Goal: Task Accomplishment & Management: Complete application form

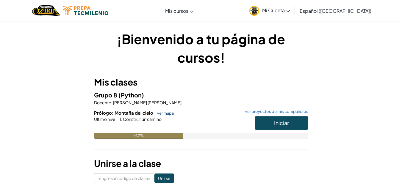
click at [165, 112] on font "ver mapa" at bounding box center [165, 113] width 17 height 5
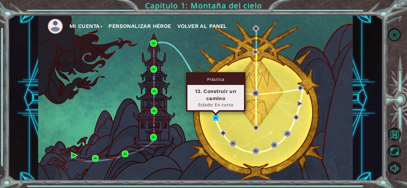
click at [214, 118] on img at bounding box center [215, 118] width 7 height 7
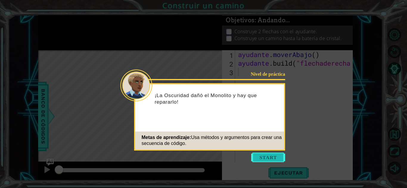
click at [265, 158] on button "Comenzar" at bounding box center [268, 158] width 34 height 10
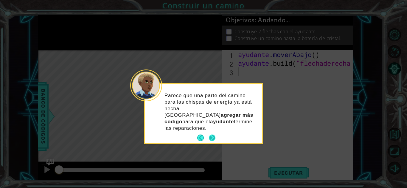
click at [209, 135] on button "Próximo" at bounding box center [212, 138] width 7 height 7
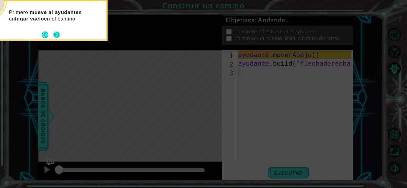
click at [56, 38] on button "Próximo" at bounding box center [56, 35] width 7 height 7
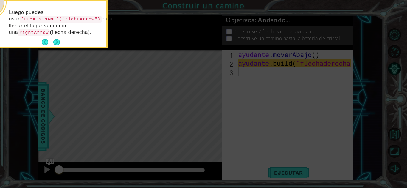
click at [56, 39] on button "Próximo" at bounding box center [56, 42] width 7 height 7
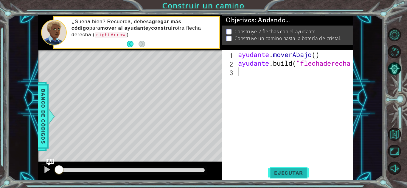
click at [295, 172] on font "Ejecutar" at bounding box center [288, 173] width 29 height 6
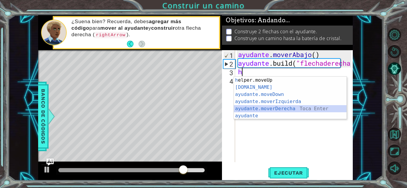
click at [287, 108] on div "h elper.moveUp Toca enter ayudante.build ​ Toca Enter ayudante.moveDown ​ Toca …" at bounding box center [290, 105] width 113 height 57
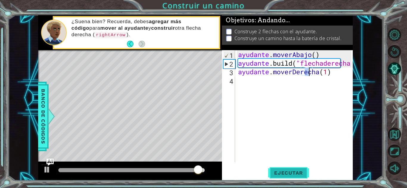
type textarea "helper.moveRight(1)"
click at [292, 174] on font "Ejecutar" at bounding box center [288, 173] width 29 height 6
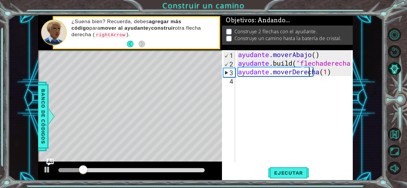
click at [347, 77] on div "ayudante . moverAbajo ( ) ayudante .build ( "flechaderecha " ) ayudante . mover…" at bounding box center [295, 114] width 117 height 129
type textarea "helper.moveRight(1)"
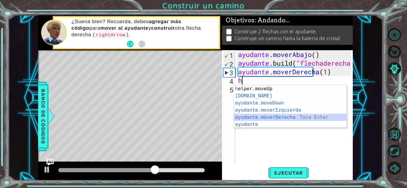
click at [286, 114] on div "h elper.moveUp Toca enter ayudante.build ​ Toca Enter ayudante.moveDown ​ Toca …" at bounding box center [290, 113] width 113 height 57
type textarea "helper.moveRight(1)"
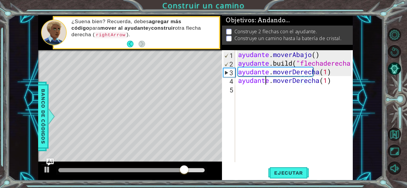
click at [264, 82] on div "ayudante . moverAbajo ( ) ayudante .build ( "flechaderecha " ) ayudante . mover…" at bounding box center [295, 114] width 117 height 129
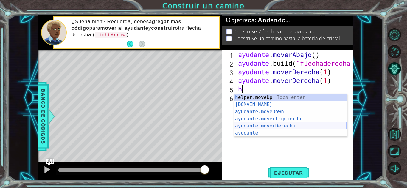
click at [256, 125] on div "h elper.moveUp Toca enter ayudante.build ​ Toca Enter ayudante.moveDown ​ Toca …" at bounding box center [290, 122] width 113 height 57
type textarea "helper.moveRight(1)"
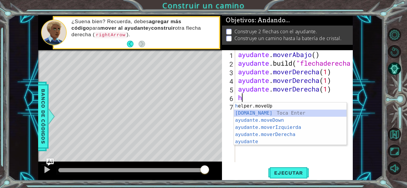
click at [259, 111] on div "h elper.moveUp Toca enter ayudante.build ​ Toca Enter ayudante.moveDown ​ Toca …" at bounding box center [290, 131] width 113 height 57
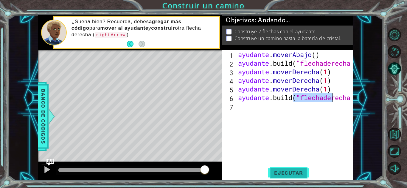
type textarea "helper.build("rightArrow")"
click at [292, 175] on font "Ejecutar" at bounding box center [288, 173] width 29 height 6
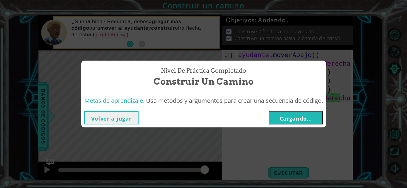
click at [308, 115] on font "Cargando..." at bounding box center [295, 118] width 32 height 7
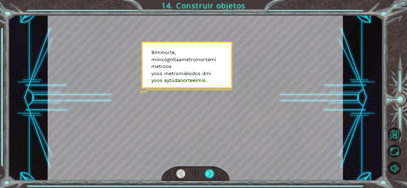
click at [202, 76] on div at bounding box center [195, 98] width 295 height 166
drag, startPoint x: 202, startPoint y: 76, endPoint x: 205, endPoint y: 143, distance: 67.0
click at [205, 143] on div at bounding box center [195, 98] width 295 height 166
click at [210, 170] on div at bounding box center [209, 174] width 9 height 9
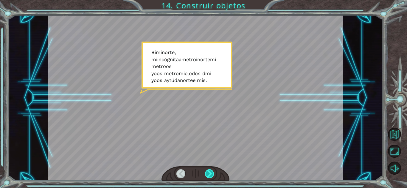
click at [210, 170] on div at bounding box center [209, 174] width 9 height 9
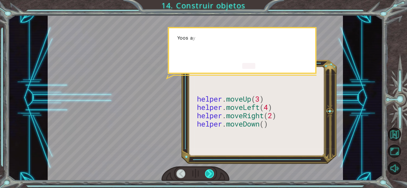
click at [210, 170] on div at bounding box center [209, 174] width 9 height 9
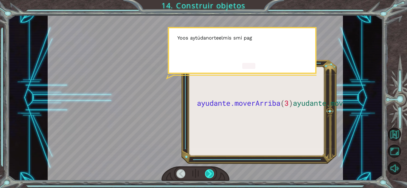
click at [210, 170] on div at bounding box center [209, 174] width 9 height 9
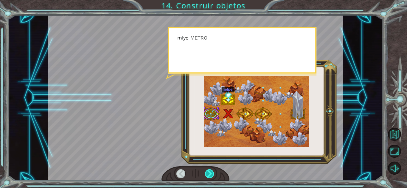
click at [210, 170] on div at bounding box center [209, 174] width 9 height 9
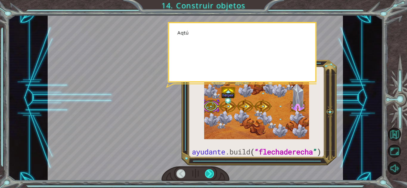
click at [210, 170] on div at bounding box center [209, 174] width 9 height 9
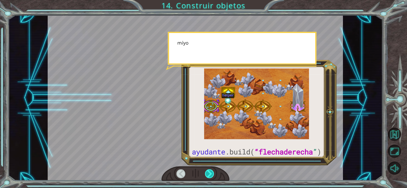
click at [210, 170] on div at bounding box center [209, 174] width 9 height 9
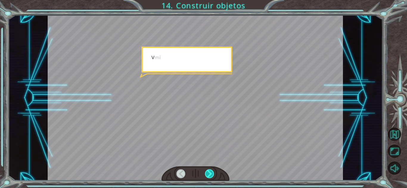
click at [210, 170] on div at bounding box center [209, 174] width 9 height 9
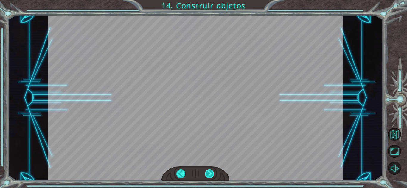
click at [210, 170] on div at bounding box center [209, 174] width 9 height 9
click at [210, 0] on div "ayudante .build ( “flechaderecha ” ) B i mi norte , mi incógnita a metro i nort…" at bounding box center [203, 0] width 407 height 0
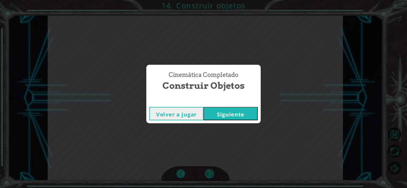
click at [210, 170] on div "Cinemática Completado Construir objetos Volver a jugar Siguiente" at bounding box center [203, 94] width 407 height 188
click at [245, 119] on button "Siguiente" at bounding box center [230, 113] width 54 height 13
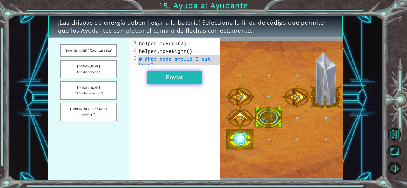
click at [188, 82] on button "Enviar" at bounding box center [174, 77] width 54 height 13
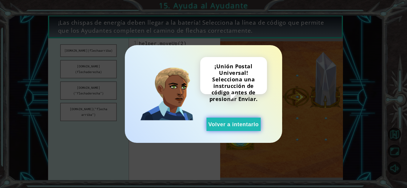
click at [230, 122] on font "Volver a intentarlo" at bounding box center [233, 125] width 50 height 6
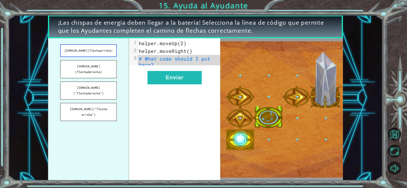
click at [90, 49] on font "ayudante.build(flechaarriba)" at bounding box center [88, 51] width 48 height 4
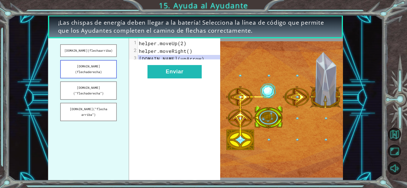
click at [88, 68] on font "helper.build(flechaderecha)" at bounding box center [88, 69] width 27 height 10
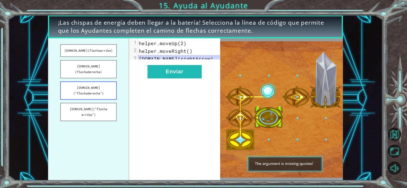
click at [88, 86] on font "helper.build(“flechaderecha”)" at bounding box center [88, 91] width 30 height 10
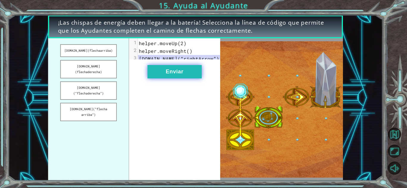
click at [185, 79] on button "Enviar" at bounding box center [174, 71] width 54 height 13
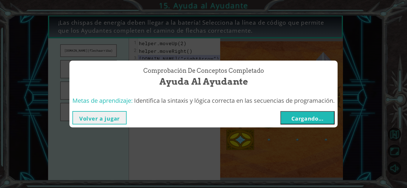
click at [306, 117] on font "Cargando..." at bounding box center [307, 118] width 32 height 7
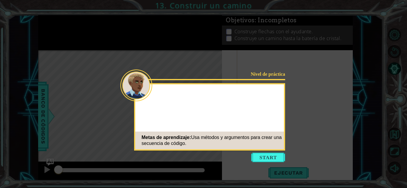
type textarea "helper.build("downArrow")"
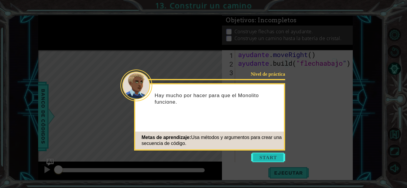
click at [265, 157] on button "Comenzar" at bounding box center [268, 158] width 34 height 10
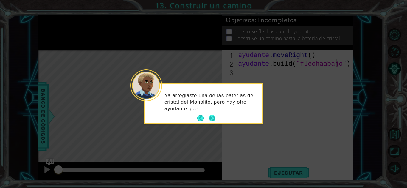
click at [213, 118] on button "Próximo" at bounding box center [212, 118] width 7 height 7
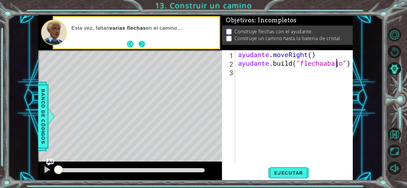
click at [144, 44] on button "Próximo" at bounding box center [141, 44] width 7 height 7
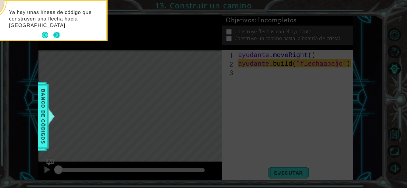
click at [55, 33] on button "Próximo" at bounding box center [56, 35] width 7 height 7
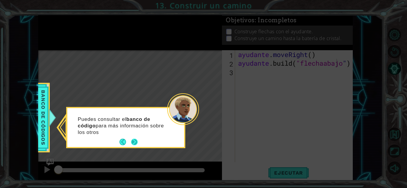
click at [135, 141] on button "Próximo" at bounding box center [134, 142] width 7 height 7
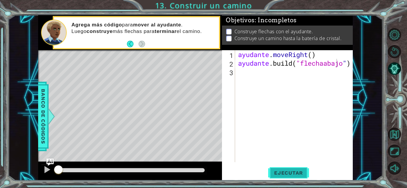
click at [283, 173] on font "Ejecutar" at bounding box center [288, 173] width 29 height 6
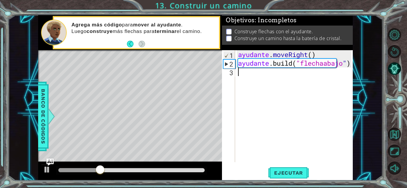
click at [265, 92] on div "ayudante . moveRight ( ) ayudante .build ( "flechaabajo " )" at bounding box center [295, 114] width 117 height 129
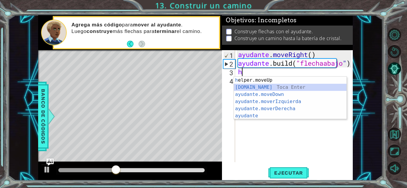
click at [266, 89] on div "h elper.moveUp Toca enter ayudante.build ​ Toca Enter ayudante.moveDown ​ Toca …" at bounding box center [290, 105] width 113 height 57
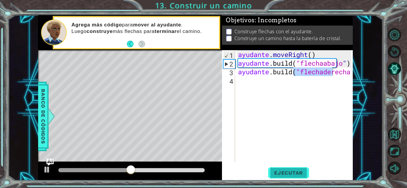
click at [279, 172] on font "Ejecutar" at bounding box center [288, 173] width 29 height 6
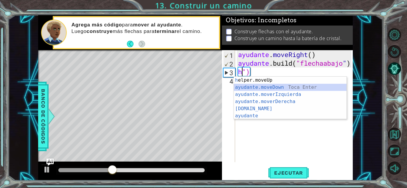
click at [293, 88] on div "h elper.moveUp Toca enter ayudante.moveDown ​ Toca Enter ayudante.moverIzquierd…" at bounding box center [290, 105] width 113 height 57
type textarea "helper.moveDown(1)")"
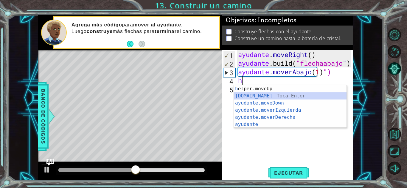
click at [262, 96] on div "h elper.moveUp Toca enter ayudante.build ​ Toca Enter ayudante.moveDown ​ Toca …" at bounding box center [290, 113] width 113 height 57
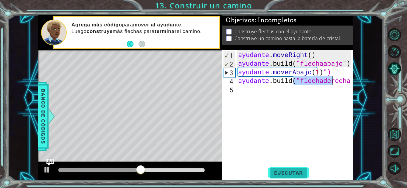
type textarea "helper.build("rightArrow")"
click at [280, 168] on button "Ejecutar" at bounding box center [288, 173] width 41 height 13
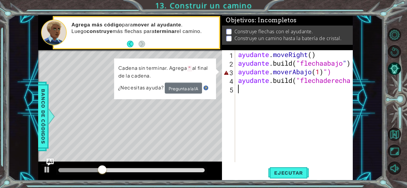
click at [252, 98] on div "ayudante . moveRight ( ) ayudante .build ( "flechaabajo " ) ayudante . moverAba…" at bounding box center [295, 114] width 117 height 129
click at [290, 72] on div "ayudante . moveRight ( ) ayudante .build ( "flechaabajo " ) ayudante . moverAba…" at bounding box center [295, 114] width 117 height 129
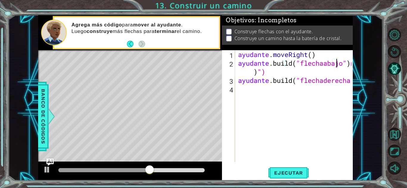
type textarea "helper.build("downArrow"n(1)")"
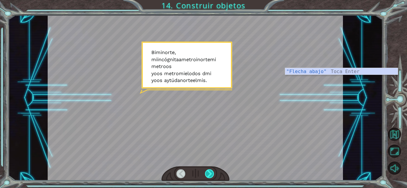
click at [211, 174] on div at bounding box center [209, 174] width 9 height 9
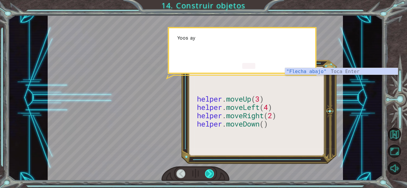
click at [211, 174] on div at bounding box center [209, 174] width 9 height 9
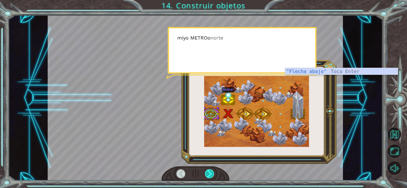
click at [211, 174] on div at bounding box center [209, 174] width 9 height 9
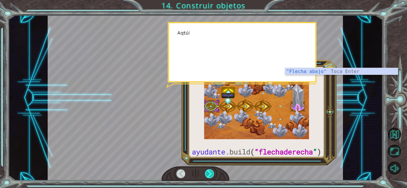
click at [211, 174] on div at bounding box center [209, 174] width 9 height 9
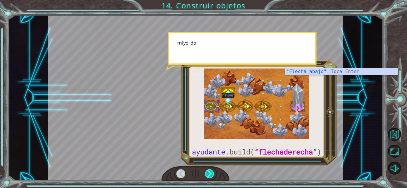
click at [211, 174] on div at bounding box center [209, 174] width 9 height 9
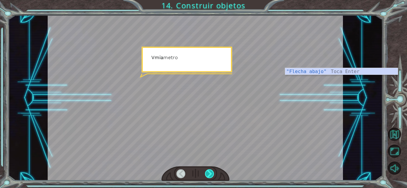
click at [211, 174] on div at bounding box center [209, 174] width 9 height 9
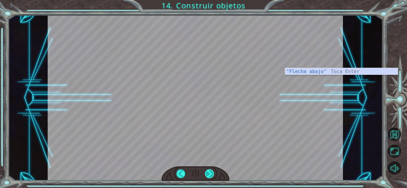
click at [211, 174] on div at bounding box center [209, 174] width 9 height 9
click at [211, 0] on div "ayudante .build ( “flechaderecha ” ) B i mi norte , mi incógnita a metro i nort…" at bounding box center [203, 0] width 407 height 0
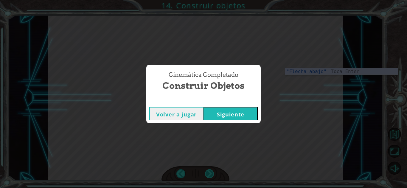
click at [211, 174] on div "Cinemática Completado Construir objetos Volver a jugar Siguiente" at bounding box center [203, 94] width 407 height 188
click at [240, 118] on font "Siguiente" at bounding box center [230, 114] width 27 height 7
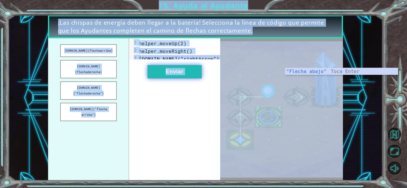
click at [173, 79] on button "Enviar" at bounding box center [174, 71] width 54 height 13
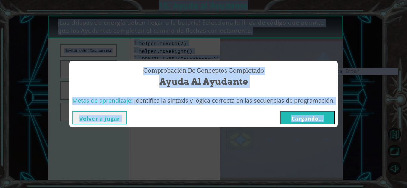
click at [309, 123] on button "Cargando..." at bounding box center [307, 117] width 54 height 13
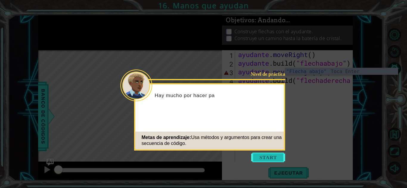
click at [271, 158] on button "Comenzar" at bounding box center [268, 158] width 34 height 10
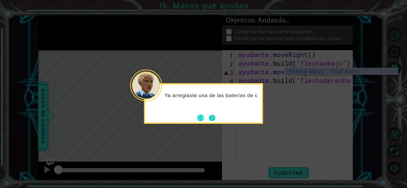
click at [212, 121] on button "Próximo" at bounding box center [212, 118] width 7 height 7
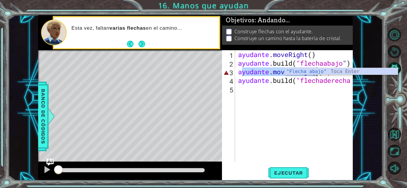
drag, startPoint x: 240, startPoint y: 73, endPoint x: 347, endPoint y: 76, distance: 106.6
click at [347, 76] on div "ayudante . moveRight ( ) ayudante .build ( "flechaabajo " ) ayudante . moverAba…" at bounding box center [295, 114] width 117 height 129
type textarea "helper.moveDown(1)") helper.build("rightArrow")"
drag, startPoint x: 274, startPoint y: 125, endPoint x: 300, endPoint y: 119, distance: 27.4
click at [300, 119] on div "ayudante . moveRight ( ) ayudante .build ( "flechaabajo " ) ayudante . moverAba…" at bounding box center [295, 114] width 117 height 129
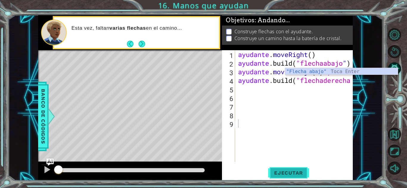
click at [270, 173] on span "Ejecutar" at bounding box center [288, 173] width 41 height 6
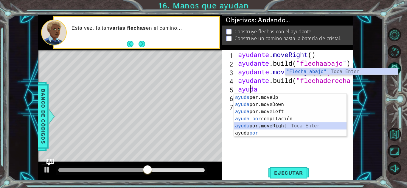
click at [268, 125] on div "ayuda per.moveUp Toca enter ayuda por.moveDown Toca Enter ayuda por.moveLeft To…" at bounding box center [290, 122] width 113 height 57
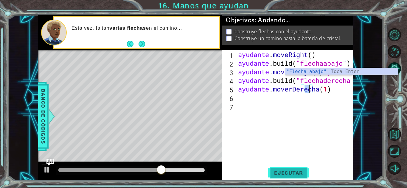
type textarea "helper.moveRight(1)"
click at [292, 174] on font "Ejecutar" at bounding box center [288, 173] width 29 height 6
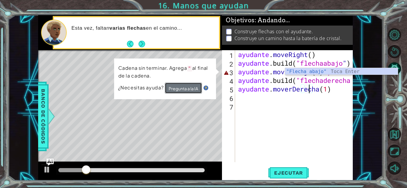
click at [178, 89] on font "Pregunta a la IA" at bounding box center [182, 88] width 29 height 5
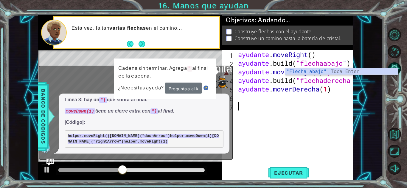
click at [285, 136] on div "ayudante . moveRight ( ) ayudante .build ( "flechaabajo " ) ayudante . moverAba…" at bounding box center [295, 114] width 117 height 129
click at [251, 150] on div "ayudante . moveRight ( ) ayudante .build ( "flechaabajo " ) ayudante . moverAba…" at bounding box center [295, 114] width 117 height 129
drag, startPoint x: 236, startPoint y: 70, endPoint x: 291, endPoint y: 91, distance: 58.9
click at [291, 91] on div "1 2 3 4 5 6 7 ayudante . moveRight ( ) ayudante .build ( "flechaabajo " ) ayuda…" at bounding box center [286, 106] width 129 height 112
click at [239, 73] on div "ayudante . moveRight ( ) ayudante .build ( "flechaabajo " ) ayudante . moverAba…" at bounding box center [295, 114] width 117 height 129
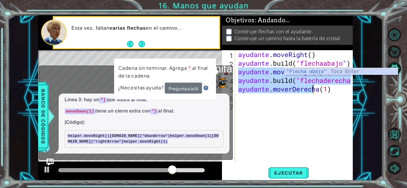
drag, startPoint x: 239, startPoint y: 73, endPoint x: 360, endPoint y: 91, distance: 122.9
click at [360, 91] on div "1 הההההההההההההההההההההההההההההההה הההההההההההההההההההההההההההההההה ההההההההההה…" at bounding box center [195, 98] width 374 height 166
type textarea "helper.build("rightArrow") helper.moveRight(1)"
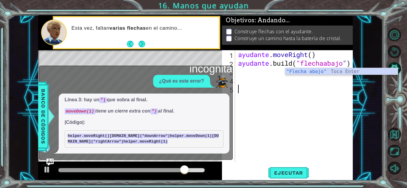
click at [249, 131] on div "ayudante . moveRight ( ) ayudante .build ( "flechaabajo " )" at bounding box center [295, 114] width 117 height 129
click at [51, 118] on div at bounding box center [50, 117] width 7 height 18
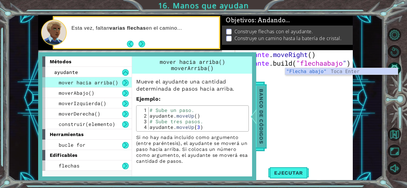
click at [263, 132] on font "Banco de códigos" at bounding box center [261, 116] width 6 height 55
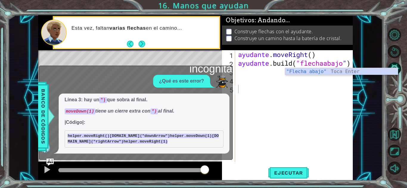
click at [193, 79] on font "¿Qué es este error?" at bounding box center [181, 81] width 45 height 5
click at [213, 63] on font "incógnita" at bounding box center [210, 69] width 43 height 12
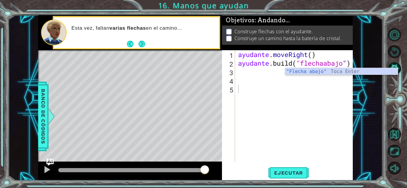
type textarea "helper.build("downArrow")"
click at [238, 63] on div "ayudante . moveRight ( ) ayudante .build ( "flechaabajo " )" at bounding box center [295, 114] width 117 height 129
click at [241, 89] on div "ayudante . moveRight ( ) ayudante .build ( "flechaabajo " )" at bounding box center [295, 114] width 117 height 129
click at [237, 71] on div "ayudante . moveRight ( ) ayudante .build ( "flechaabajo " )" at bounding box center [295, 114] width 117 height 129
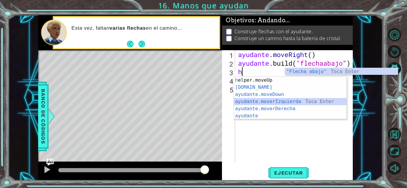
click at [240, 105] on div "h elper.moveUp Toca enter ayudante.build ​ Toca Enter ayudante.moveDown ​ Toca …" at bounding box center [290, 105] width 113 height 57
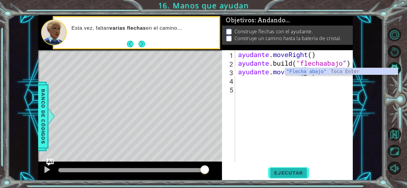
click at [299, 174] on font "Ejecutar" at bounding box center [288, 173] width 29 height 6
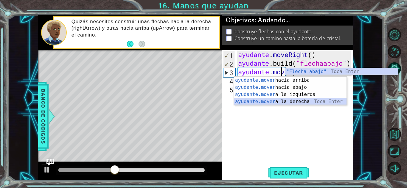
click at [291, 101] on div "ayudante.mover hacia arriba Toca enter ayudante.mover hacia abajo Toca Enter ay…" at bounding box center [290, 98] width 113 height 43
type textarea "helper.moveRight(1)"
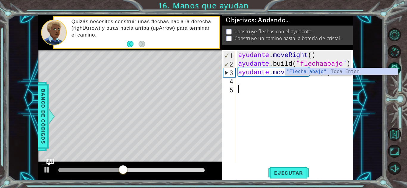
click at [243, 86] on div "ayudante . moveRight ( ) ayudante .build ( "flechaabajo " ) ayudante . moverDer…" at bounding box center [295, 114] width 117 height 129
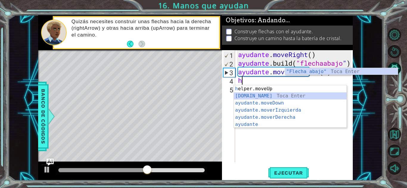
click at [254, 97] on div "h elper.moveUp Toca enter ayudante.build ​ Toca Enter ayudante.moveDown ​ Toca …" at bounding box center [290, 113] width 113 height 57
type textarea "helper.build("rightArrow")"
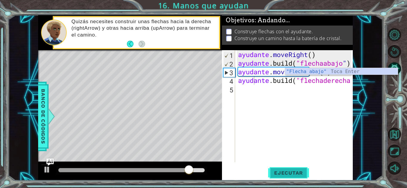
click at [301, 173] on font "Ejecutar" at bounding box center [288, 173] width 29 height 6
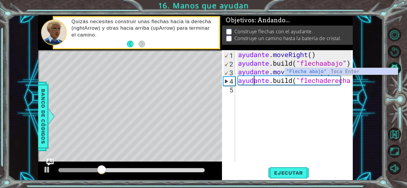
click at [238, 73] on div "ayudante . moveRight ( ) ayudante .build ( "flechaabajo " ) ayudante . moverDer…" at bounding box center [295, 114] width 117 height 129
type textarea "helper.moveRight(1)"
click at [348, 106] on div "ayudante . moveRight ( ) ayudante .build ( "flechaabajo " ) ayudante . moverDer…" at bounding box center [295, 114] width 117 height 129
click at [351, 72] on div ""Flecha abajo" Toca Enter" at bounding box center [341, 78] width 113 height 21
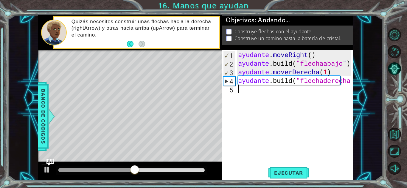
click at [351, 71] on div "ayudante . moveRight ( ) ayudante .build ( "flechaabajo " ) ayudante . moverDer…" at bounding box center [295, 114] width 117 height 129
type textarea "helper.moveRight(1)"
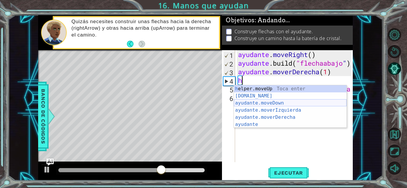
click at [254, 103] on div "h elper.moveUp Toca enter ayudante.build ​ Toca Enter ayudante.moveDown ​ Toca …" at bounding box center [290, 113] width 113 height 57
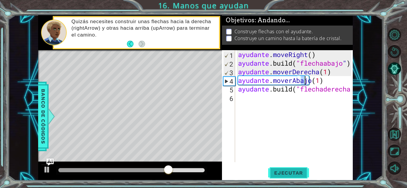
type textarea "helper.moveDown(1)"
click at [281, 174] on font "Ejecutar" at bounding box center [288, 173] width 29 height 6
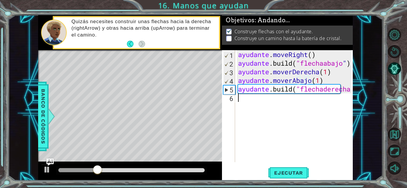
click at [240, 101] on div "ayudante . moveRight ( ) ayudante .build ( "flechaabajo " ) ayudante . moverDer…" at bounding box center [295, 114] width 117 height 129
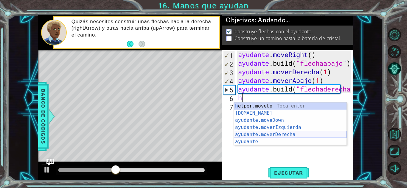
click at [258, 135] on div "h elper.moveUp Toca enter ayudante.build ​ Toca Enter ayudante.moveDown ​ Toca …" at bounding box center [290, 131] width 113 height 57
type textarea "helper.moveRight(1)"
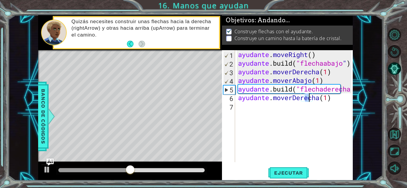
click at [243, 110] on div "ayudante . moveRight ( ) ayudante .build ( "flechaabajo " ) ayudante . moverDer…" at bounding box center [295, 114] width 117 height 129
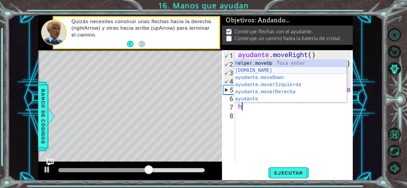
click at [253, 73] on div "h elper.moveUp Toca enter ayudante.build ​ Toca Enter ayudante.moveDown ​ Toca …" at bounding box center [290, 88] width 113 height 57
type textarea "helper.build("rightArrow")"
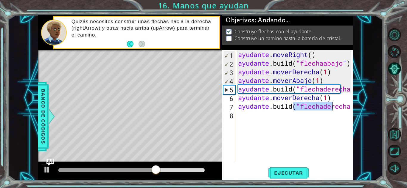
click at [244, 115] on div "ayudante . moveRight ( ) ayudante .build ( "flechaabajo " ) ayudante . moverDer…" at bounding box center [295, 114] width 117 height 129
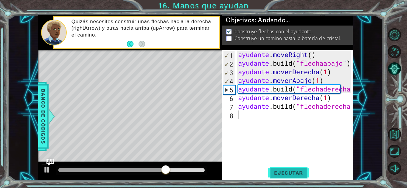
click at [297, 174] on font "Ejecutar" at bounding box center [288, 173] width 29 height 6
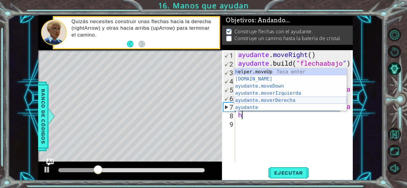
click at [271, 100] on div "h elper.moveUp Toca enter ayudante.build ​ Toca Enter ayudante.moveDown ​ Toca …" at bounding box center [290, 96] width 113 height 57
type textarea "helper.moveRight(1)"
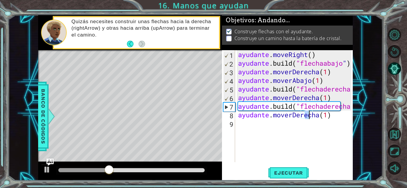
click at [248, 139] on div "ayudante . moveRight ( ) ayudante .build ( "flechaabajo " ) ayudante . moverDer…" at bounding box center [295, 114] width 117 height 129
type textarea "h"
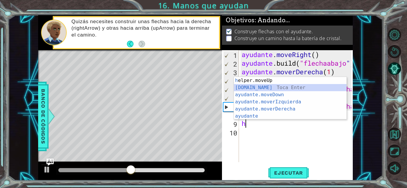
drag, startPoint x: 253, startPoint y: 90, endPoint x: 246, endPoint y: 88, distance: 6.6
click at [246, 88] on div "h elper.moveUp Toca enter ayudante.build ​ Toca Enter ayudante.moveDown ​ Toca …" at bounding box center [290, 105] width 113 height 57
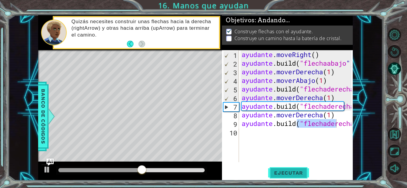
click at [298, 174] on font "Ejecutar" at bounding box center [288, 173] width 29 height 6
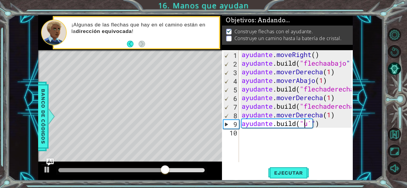
scroll to position [0, 3]
click at [290, 175] on font "Ejecutar" at bounding box center [288, 173] width 29 height 6
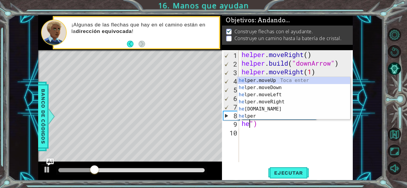
scroll to position [0, 0]
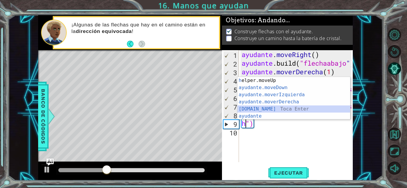
click at [277, 107] on div "h elper.moveUp Toca enter ayudante.moveDown ​ Toca Enter ayudante.moverIzquierd…" at bounding box center [293, 105] width 113 height 57
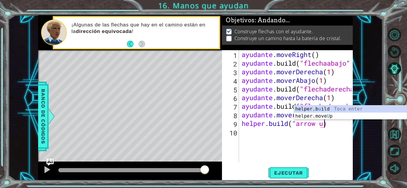
scroll to position [0, 4]
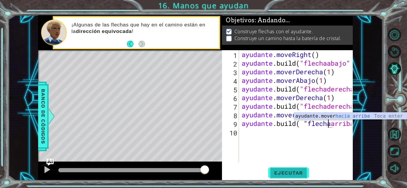
type textarea "helper.build("arrow up)"
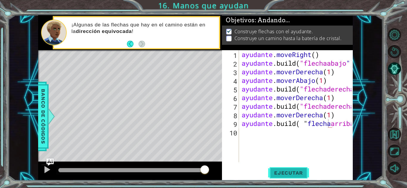
click at [289, 176] on font "Ejecutar" at bounding box center [288, 173] width 29 height 6
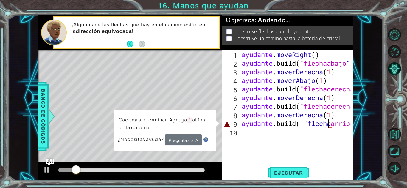
click at [243, 134] on div "ayudante . moveRight ( ) ayudante .build ( "flechaabajo " ) ayudante . moverDer…" at bounding box center [297, 114] width 114 height 129
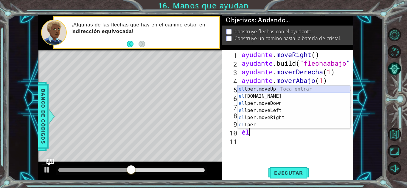
click at [277, 90] on div "el lper.moveUp Toca entrar el lper.build Toca Enter el lper.moveDown Toca Enter…" at bounding box center [293, 114] width 113 height 57
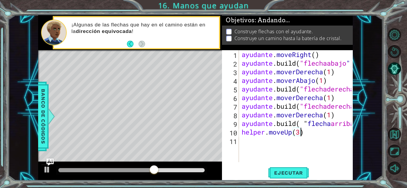
scroll to position [0, 2]
click at [284, 175] on font "Ejecutar" at bounding box center [288, 173] width 29 height 6
click at [288, 125] on div "ayudante . moveRight ( ) ayudante .build ( "flechaabajo " ) ayudante . moverDer…" at bounding box center [297, 114] width 114 height 129
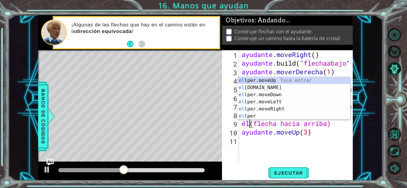
scroll to position [0, 2]
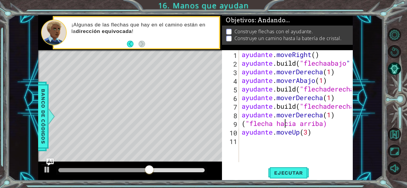
click at [329, 123] on div "ayudante . moveRight ( ) ayudante .build ( "flechaabajo " ) ayudante . moverDer…" at bounding box center [297, 114] width 114 height 129
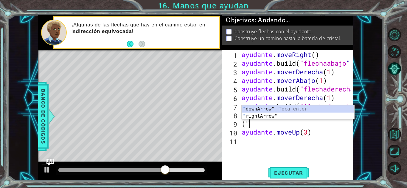
scroll to position [0, 0]
type textarea "("
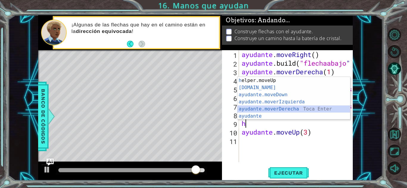
click at [274, 108] on div "h elper.moveUp Toca enter ayudante.build ​ Toca Enter ayudante.moveDown ​ Toca …" at bounding box center [293, 105] width 113 height 57
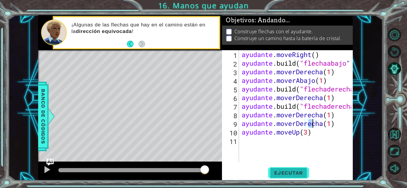
click at [275, 177] on button "Ejecutar" at bounding box center [288, 173] width 41 height 13
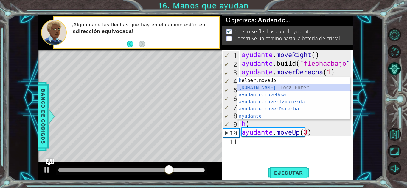
click at [250, 90] on div "h elper.moveUp Toca enter ayudante.build ​ Toca Enter ayudante.moveDown ​ Toca …" at bounding box center [293, 105] width 113 height 57
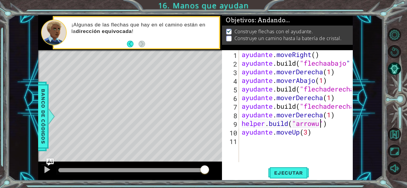
scroll to position [0, 4]
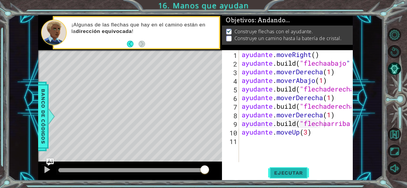
click at [292, 173] on font "Ejecutar" at bounding box center [288, 173] width 29 height 6
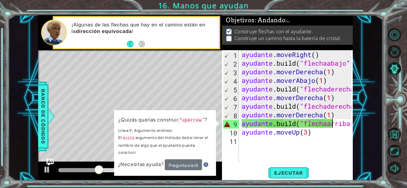
click at [332, 125] on div "ayudante . moveRight ( ) ayudante .build ( "flechaabajo " ) ayudante . moverDer…" at bounding box center [297, 114] width 114 height 129
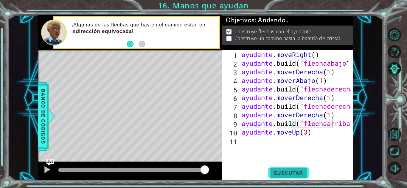
click at [288, 173] on font "Ejecutar" at bounding box center [288, 173] width 29 height 6
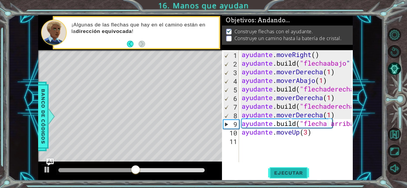
click at [288, 173] on font "Ejecutar" at bounding box center [288, 173] width 29 height 6
click at [282, 174] on font "Ejecutar" at bounding box center [288, 173] width 29 height 6
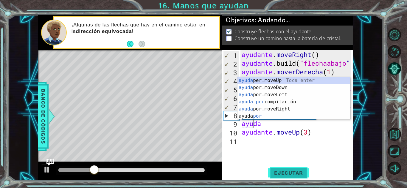
scroll to position [0, 0]
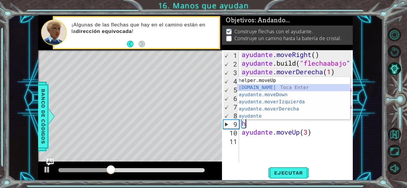
click at [283, 88] on div "h elper.moveUp Toca enter ayudante.build ​ Toca Enter ayudante.moveDown ​ Toca …" at bounding box center [293, 105] width 113 height 57
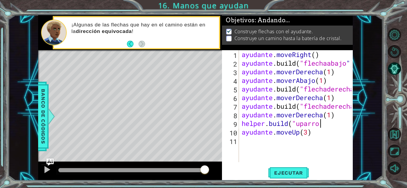
scroll to position [0, 3]
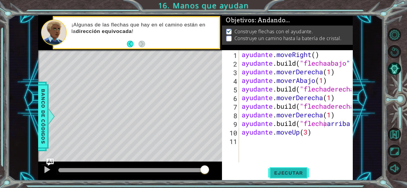
click at [294, 171] on font "Ejecutar" at bounding box center [288, 173] width 29 height 6
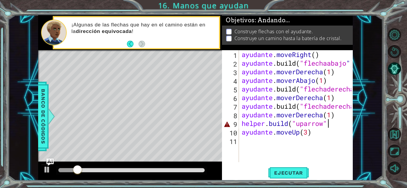
scroll to position [0, 4]
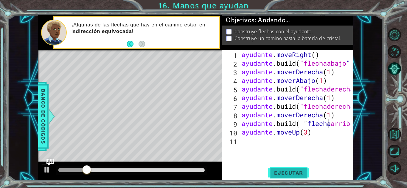
click at [301, 176] on button "Ejecutar" at bounding box center [288, 173] width 41 height 13
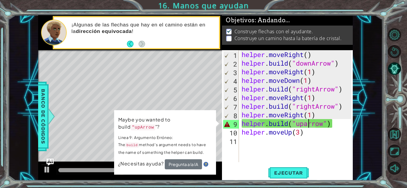
click at [307, 123] on div "helper . moveRight ( ) helper . build ( "downArrow" ) helper . moveRight ( 1 ) …" at bounding box center [297, 114] width 114 height 129
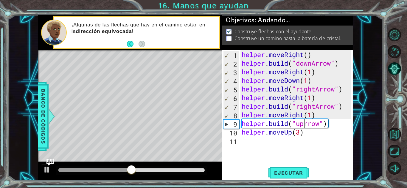
scroll to position [0, 3]
type textarea "helper.build("upArrow")"
click at [282, 177] on button "Ejecutar" at bounding box center [288, 173] width 41 height 13
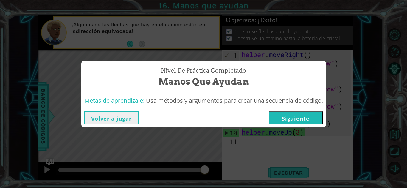
click at [303, 116] on button "Siguiente" at bounding box center [295, 117] width 54 height 13
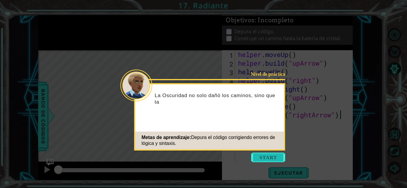
click at [264, 159] on button "Start" at bounding box center [268, 158] width 34 height 10
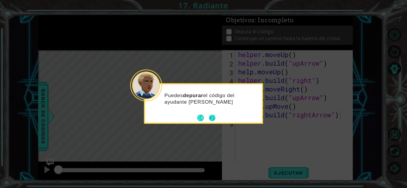
click at [210, 119] on button "Next" at bounding box center [212, 118] width 7 height 7
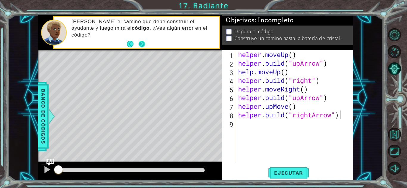
click at [145, 46] on button "Next" at bounding box center [141, 44] width 7 height 7
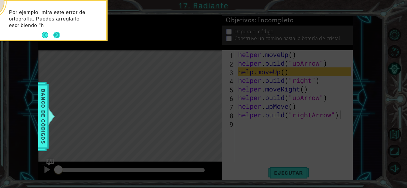
click at [58, 33] on button "Next" at bounding box center [56, 35] width 7 height 7
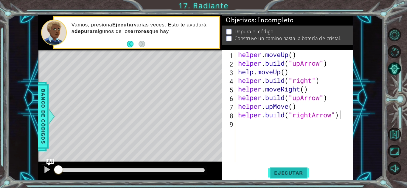
click at [278, 171] on span "Ejecutar" at bounding box center [288, 173] width 41 height 6
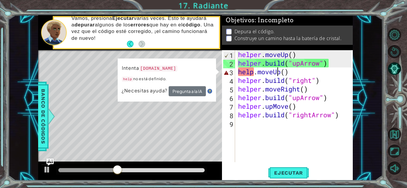
click at [278, 71] on div "helper . moveUp ( ) helper . build ( "upArrow" ) help . moveUp ( ) helper . bui…" at bounding box center [295, 114] width 117 height 129
drag, startPoint x: 193, startPoint y: 71, endPoint x: 164, endPoint y: 64, distance: 30.6
click at [164, 64] on div "Intenta hero.helper.build help no está definido. ¿Necesitas ayuda? Pregunta a l…" at bounding box center [167, 80] width 98 height 43
drag, startPoint x: 141, startPoint y: 68, endPoint x: 192, endPoint y: 69, distance: 51.2
click at [192, 69] on div "Intenta hero.helper.build help no está definido. ¿Necesitas ayuda? Pregunta a l…" at bounding box center [167, 80] width 98 height 43
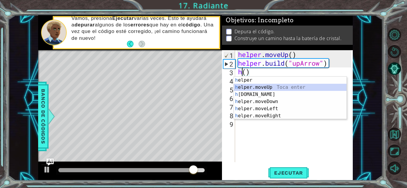
click at [258, 89] on div "h elper Toca enter h elper.moveUp Toca enter h elper.build Toca enter h elper.m…" at bounding box center [290, 105] width 113 height 57
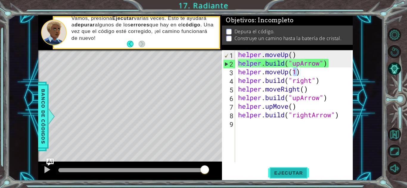
click at [299, 171] on span "Ejecutar" at bounding box center [288, 173] width 41 height 6
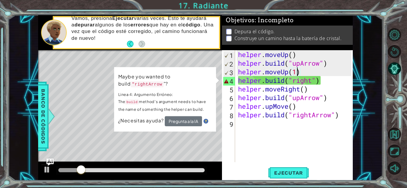
click at [311, 81] on div "helper . moveUp ( ) helper . build ( "upArrow" ) helper . moveUp ( 1 ) helper .…" at bounding box center [295, 114] width 117 height 129
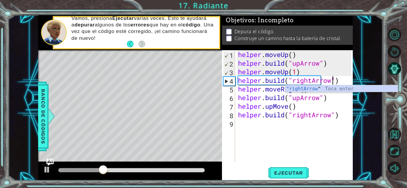
scroll to position [0, 4]
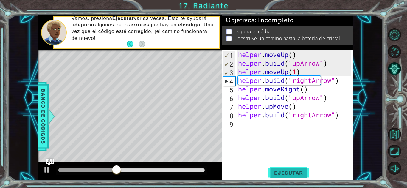
click at [287, 177] on button "Ejecutar" at bounding box center [288, 173] width 41 height 13
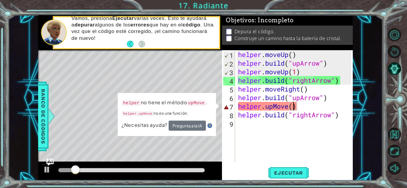
click at [294, 110] on div "helper . moveUp ( ) helper . build ( "upArrow" ) helper . moveUp ( 1 ) helper .…" at bounding box center [295, 114] width 117 height 129
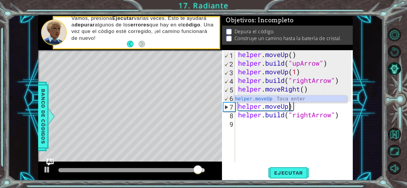
scroll to position [0, 2]
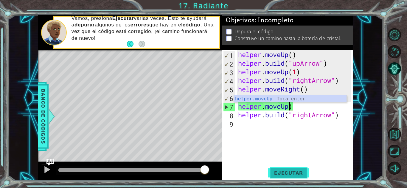
click at [298, 175] on span "Ejecutar" at bounding box center [288, 173] width 41 height 6
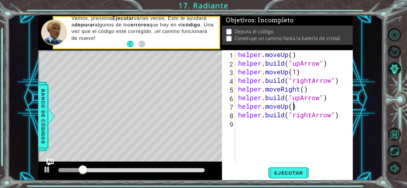
scroll to position [0, 2]
type textarea "helper.moveUp()"
click at [289, 171] on span "Ejecutar" at bounding box center [288, 173] width 41 height 6
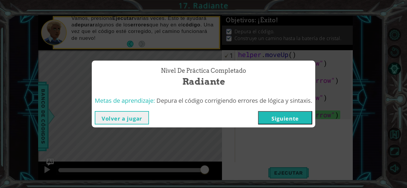
click at [296, 116] on button "Siguiente" at bounding box center [285, 117] width 54 height 13
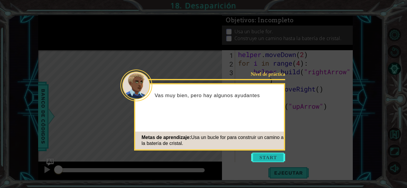
click at [274, 155] on button "Start" at bounding box center [268, 158] width 34 height 10
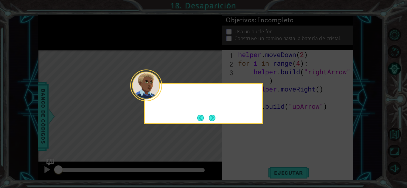
click at [274, 155] on icon at bounding box center [203, 94] width 407 height 188
click at [215, 117] on button "Next" at bounding box center [212, 118] width 7 height 7
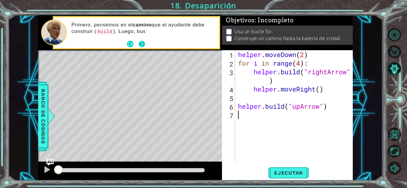
click at [138, 41] on button "Next" at bounding box center [141, 44] width 7 height 7
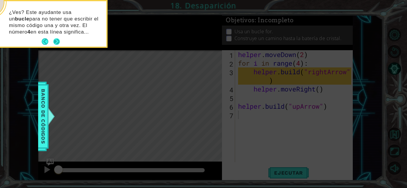
click at [56, 42] on button "Next" at bounding box center [56, 41] width 7 height 7
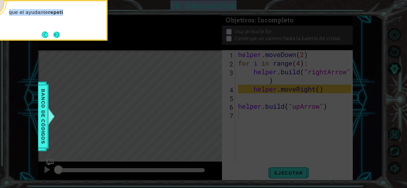
drag, startPoint x: 56, startPoint y: 42, endPoint x: 58, endPoint y: 35, distance: 8.0
click at [58, 35] on body "1 ההההההההההההההההההההההההההההההההההההההההההההההההההההההההההההההההההההההההההההה…" at bounding box center [203, 94] width 407 height 188
click at [58, 35] on button "Next" at bounding box center [56, 35] width 7 height 7
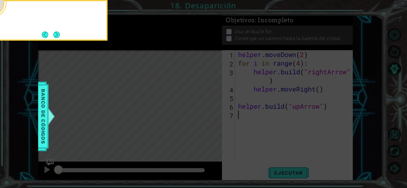
click at [58, 35] on button "Next" at bounding box center [56, 35] width 7 height 7
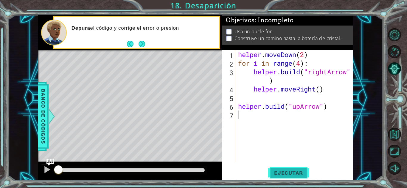
click at [281, 174] on span "Ejecutar" at bounding box center [288, 173] width 41 height 6
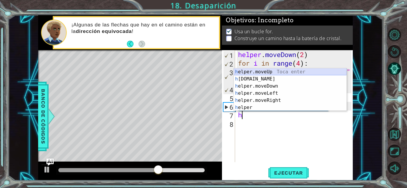
click at [269, 74] on div "h elper.moveUp Toca enter h elper.build Toca enter h elper.moveDown Toca enter …" at bounding box center [290, 96] width 113 height 57
type textarea "helper.moveUp(1)"
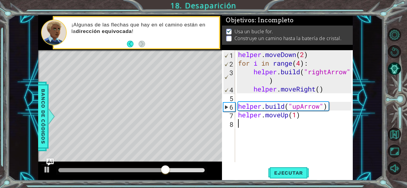
click at [246, 129] on div "helper . moveDown ( 2 ) for i in range ( 4 ) : helper . build ( "rightArrow" ) …" at bounding box center [295, 114] width 117 height 129
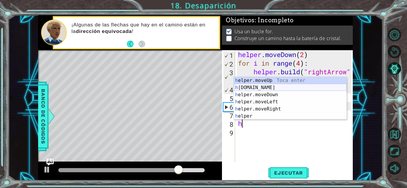
click at [260, 86] on div "h elper.moveUp Toca enter h elper.build Toca enter h elper.moveDown Toca enter …" at bounding box center [290, 105] width 113 height 57
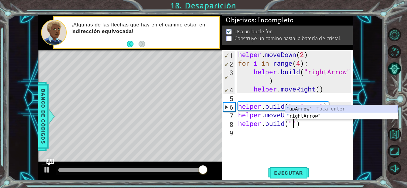
click at [319, 109] on div "" upArrow" Toca enter " rightArrow" Toca enter" at bounding box center [341, 120] width 113 height 29
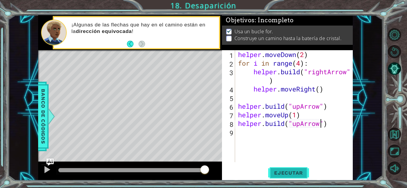
type textarea "helper.build("upArrow")"
click at [292, 172] on span "Ejecutar" at bounding box center [288, 173] width 41 height 6
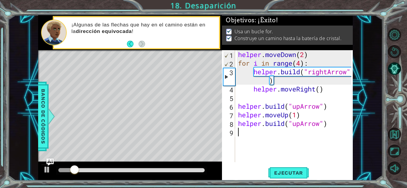
click at [252, 140] on div "helper . moveDown ( 2 ) for i in range ( 4 ) : helper . build ( "rightArrow" ) …" at bounding box center [295, 114] width 117 height 129
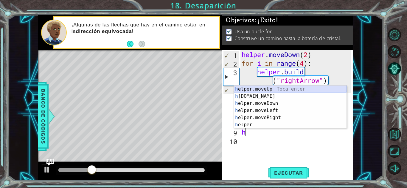
click at [262, 90] on div "h elper.moveUp Toca enter h elper.build Toca enter h elper.moveDown Toca enter …" at bounding box center [290, 114] width 113 height 57
type textarea "helper.moveUp(1)"
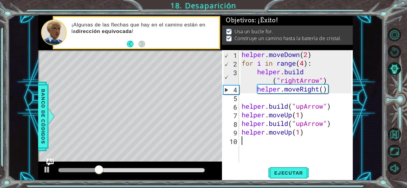
click at [241, 147] on div "helper . moveDown ( 2 ) for i in range ( 4 ) : helper . build ( "rightArrow" ) …" at bounding box center [297, 114] width 114 height 129
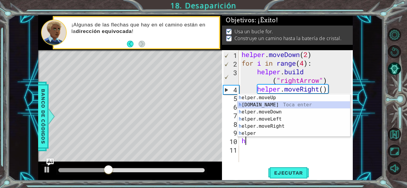
click at [266, 105] on div "h elper.moveUp Toca enter h elper.build Toca enter h elper.moveDown Toca enter …" at bounding box center [293, 122] width 113 height 57
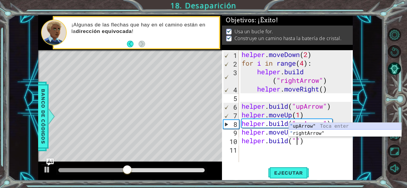
click at [327, 126] on div "" upArrow" Toca enter " rightArrow" Toca enter" at bounding box center [344, 137] width 113 height 29
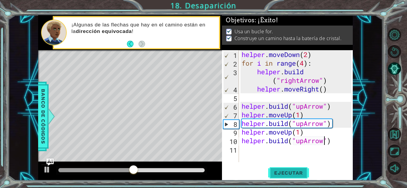
type textarea "helper.build("upArrow")"
click at [295, 168] on button "Ejecutar" at bounding box center [288, 173] width 41 height 13
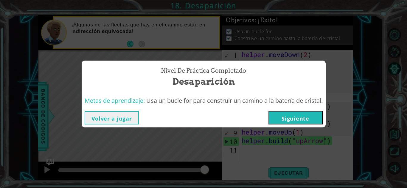
click at [297, 119] on button "Siguiente" at bounding box center [295, 117] width 54 height 13
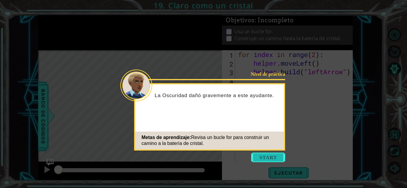
click at [267, 160] on button "Start" at bounding box center [268, 158] width 34 height 10
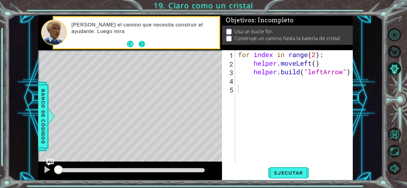
click at [142, 47] on button "Next" at bounding box center [141, 44] width 7 height 7
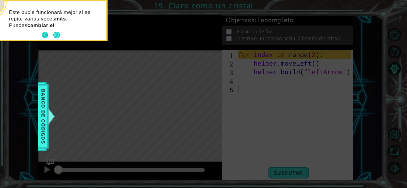
click at [53, 35] on footer at bounding box center [51, 35] width 18 height 9
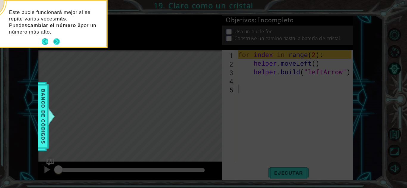
click at [59, 41] on button "Next" at bounding box center [56, 41] width 7 height 7
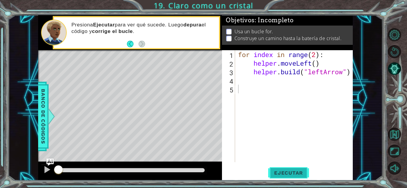
click at [297, 175] on span "Ejecutar" at bounding box center [288, 173] width 41 height 6
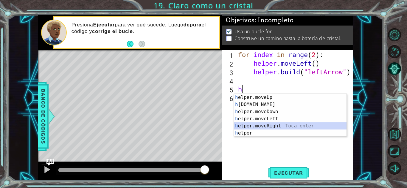
click at [252, 124] on div "h elper.moveUp Toca enter h elper.build Toca enter h elper.moveDown Toca enter …" at bounding box center [290, 122] width 113 height 57
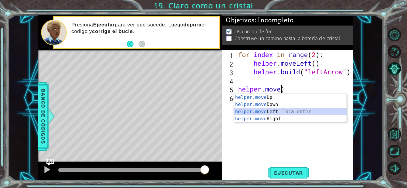
click at [272, 110] on div "helper.move Up Toca enter helper.move Down Toca enter helper.move Left Toca ent…" at bounding box center [290, 115] width 113 height 43
type textarea "helper.moveLeft(1)"
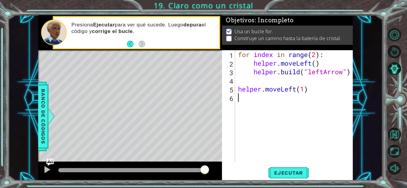
click at [247, 98] on div "for index in range ( 2 ) : helper . moveLeft ( ) helper . build ( "leftArrow" )…" at bounding box center [295, 114] width 117 height 129
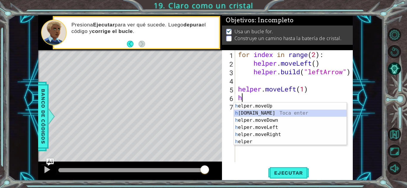
click at [254, 113] on div "h elper.moveUp Toca enter h elper.build Toca enter h elper.moveDown Toca enter …" at bounding box center [290, 131] width 113 height 57
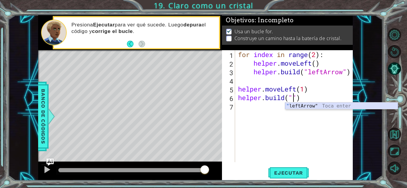
click at [315, 104] on div "" leftArrow" Toca enter" at bounding box center [341, 113] width 113 height 21
type textarea "helper.build("leftArrow")"
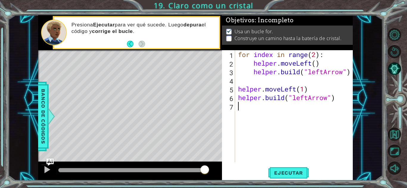
click at [247, 109] on div "for index in range ( 2 ) : helper . moveLeft ( ) helper . build ( "leftArrow" )…" at bounding box center [295, 114] width 117 height 129
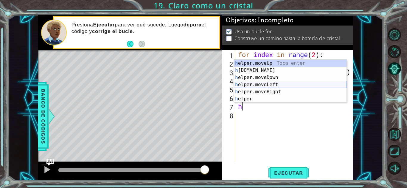
click at [265, 85] on div "h elper.moveUp Toca enter h elper.build Toca enter h elper.moveDown Toca enter …" at bounding box center [290, 88] width 113 height 57
type textarea "helper.moveLeft(1)"
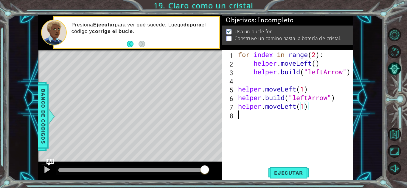
click at [237, 119] on div "for index in range ( 2 ) : helper . moveLeft ( ) helper . build ( "leftArrow" )…" at bounding box center [295, 114] width 117 height 129
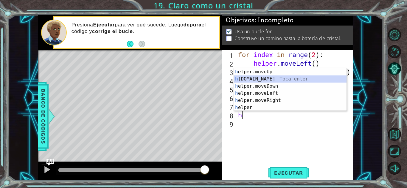
click at [269, 76] on div "h elper.moveUp Toca enter h elper.build Toca enter h elper.moveDown Toca enter …" at bounding box center [290, 96] width 113 height 57
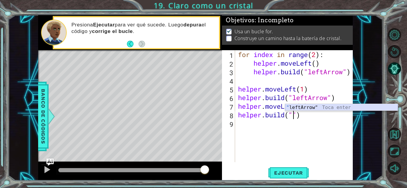
click at [318, 107] on div "" leftArrow" Toca enter" at bounding box center [341, 114] width 113 height 21
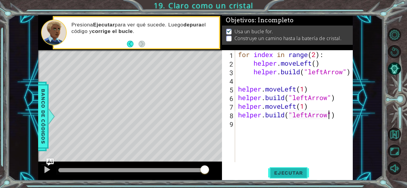
type textarea "helper.build("leftArrow")"
click at [285, 173] on span "Ejecutar" at bounding box center [288, 173] width 41 height 6
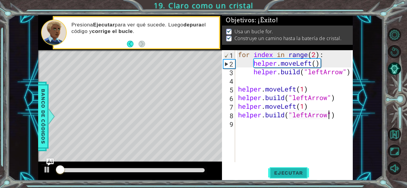
click at [285, 173] on span "Ejecutar" at bounding box center [288, 173] width 41 height 6
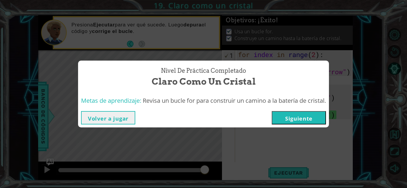
click at [299, 120] on button "Siguiente" at bounding box center [298, 117] width 54 height 13
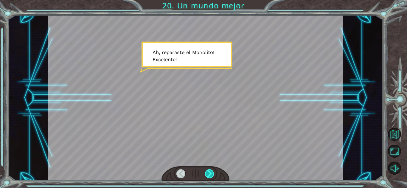
click at [212, 171] on div at bounding box center [209, 174] width 9 height 9
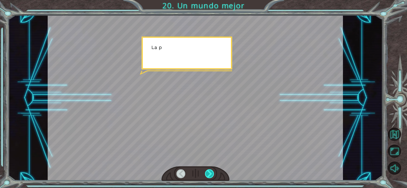
click at [212, 171] on div at bounding box center [209, 174] width 9 height 9
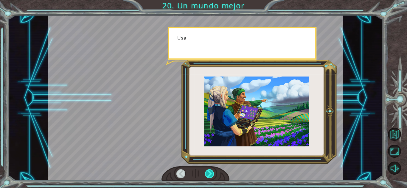
click at [212, 171] on div at bounding box center [209, 174] width 9 height 9
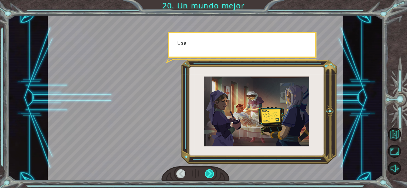
click at [212, 171] on div at bounding box center [209, 174] width 9 height 9
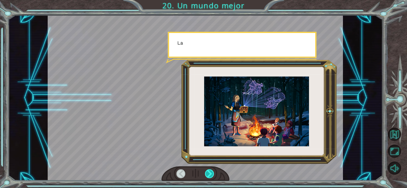
click at [212, 171] on div at bounding box center [209, 174] width 9 height 9
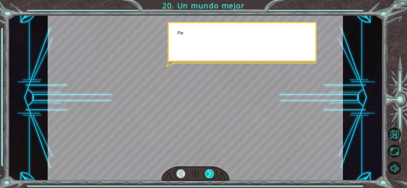
click at [212, 171] on div at bounding box center [209, 174] width 9 height 9
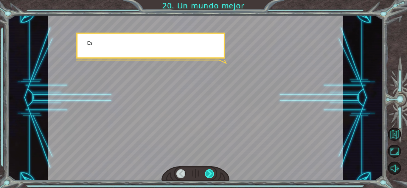
click at [212, 171] on div at bounding box center [209, 174] width 9 height 9
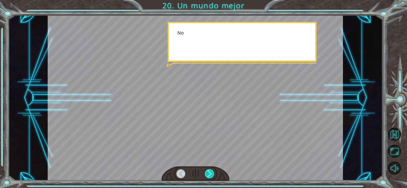
click at [212, 171] on div at bounding box center [209, 174] width 9 height 9
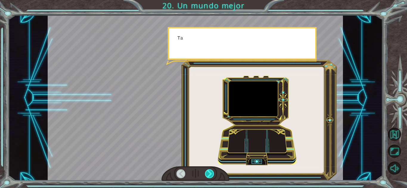
click at [212, 171] on div at bounding box center [209, 174] width 9 height 9
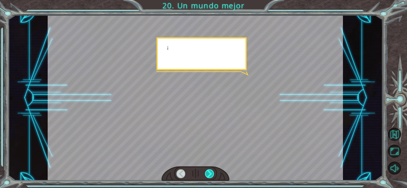
click at [212, 171] on div at bounding box center [209, 174] width 9 height 9
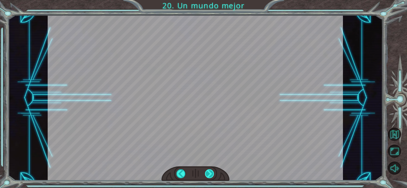
click at [212, 171] on div at bounding box center [209, 174] width 9 height 9
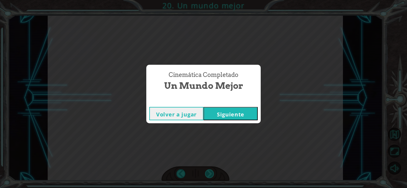
click at [212, 0] on div "¡ A h , r e p a r a s t e e l M o n o l i t o ! ¡ E x c e l e n t e ! Y t o d o…" at bounding box center [203, 0] width 407 height 0
click at [221, 115] on button "Siguiente" at bounding box center [230, 113] width 54 height 13
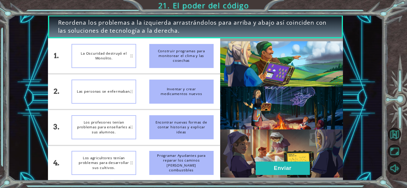
click at [121, 45] on div "La Oscuridad destruyó el Monolito." at bounding box center [103, 56] width 64 height 24
click at [272, 167] on button "Enviar" at bounding box center [282, 168] width 54 height 13
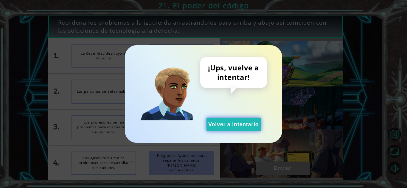
click at [232, 124] on button "Volver a intentarlo" at bounding box center [233, 124] width 54 height 13
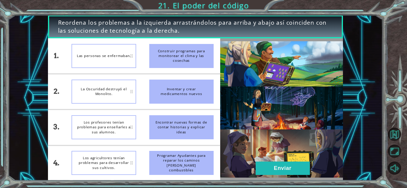
drag, startPoint x: 172, startPoint y: 98, endPoint x: 179, endPoint y: 115, distance: 18.7
click at [135, 64] on div "1. 2. 3. 4. Las personas se enfermaban. La Oscuridad destruyó el Monolito. Los …" at bounding box center [134, 109] width 172 height 143
drag, startPoint x: 179, startPoint y: 165, endPoint x: 158, endPoint y: 107, distance: 62.1
click at [158, 107] on ul "Construir programas para monitorear el clima y las cosechas Inventar y crear me…" at bounding box center [181, 109] width 77 height 143
drag, startPoint x: 180, startPoint y: 53, endPoint x: 178, endPoint y: 89, distance: 35.7
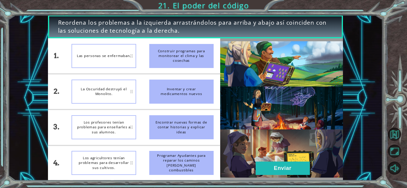
click at [178, 89] on ul "Construir programas para monitorear el clima y las cosechas Inventar y crear me…" at bounding box center [181, 109] width 77 height 143
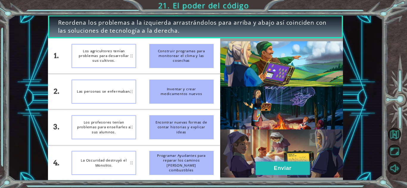
click at [285, 170] on button "Enviar" at bounding box center [282, 168] width 54 height 13
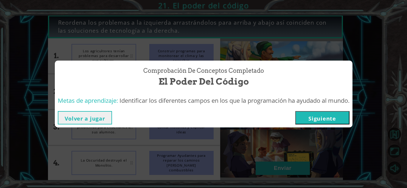
click at [316, 119] on button "Siguiente" at bounding box center [322, 117] width 54 height 13
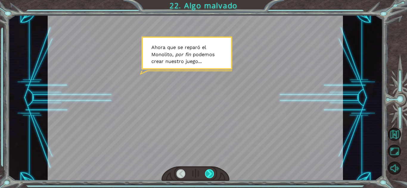
click at [209, 172] on div at bounding box center [209, 174] width 9 height 9
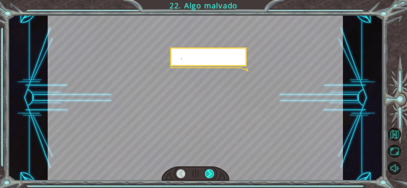
click at [209, 172] on div at bounding box center [209, 174] width 9 height 9
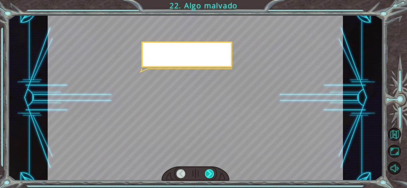
click at [209, 172] on div at bounding box center [209, 174] width 9 height 9
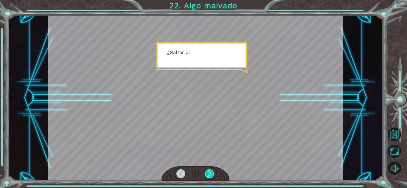
click at [209, 172] on div at bounding box center [209, 174] width 9 height 9
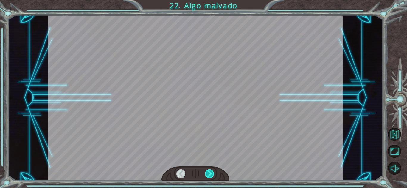
click at [209, 172] on div at bounding box center [209, 174] width 9 height 9
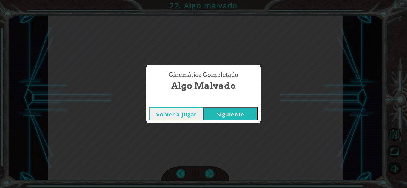
click at [219, 107] on div "Volver a jugar Siguiente" at bounding box center [203, 113] width 114 height 19
click at [221, 111] on button "Siguiente" at bounding box center [230, 113] width 54 height 13
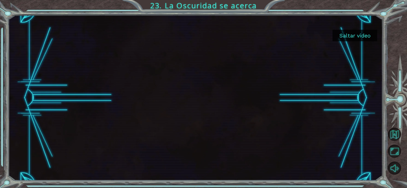
click at [258, 87] on div at bounding box center [195, 98] width 295 height 166
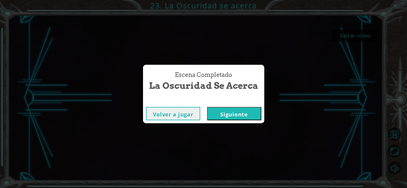
drag, startPoint x: 123, startPoint y: 18, endPoint x: 363, endPoint y: 137, distance: 268.4
click at [363, 137] on div "Escena Completado La Oscuridad se acerca Volver a jugar Siguiente" at bounding box center [203, 94] width 407 height 188
click at [186, 118] on button "Volver a jugar" at bounding box center [173, 113] width 54 height 13
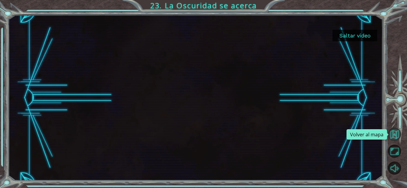
click at [391, 132] on button "Volver al mapa" at bounding box center [394, 134] width 13 height 13
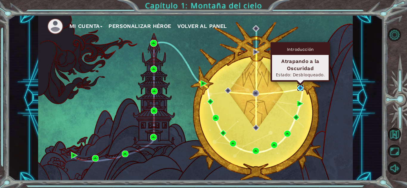
click at [300, 89] on img at bounding box center [300, 88] width 7 height 7
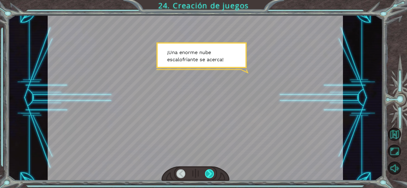
click at [208, 171] on div at bounding box center [209, 174] width 9 height 9
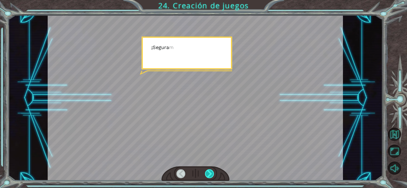
click at [208, 171] on div at bounding box center [209, 174] width 9 height 9
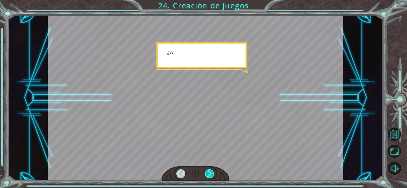
click at [208, 171] on div at bounding box center [209, 174] width 9 height 9
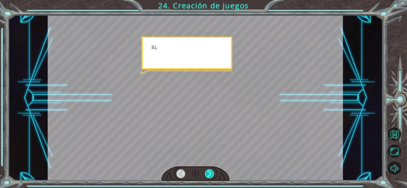
click at [208, 171] on div at bounding box center [209, 174] width 9 height 9
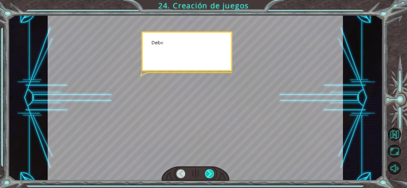
click at [208, 171] on div at bounding box center [209, 174] width 9 height 9
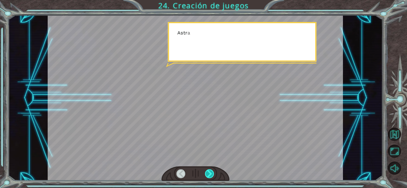
click at [208, 171] on div at bounding box center [209, 174] width 9 height 9
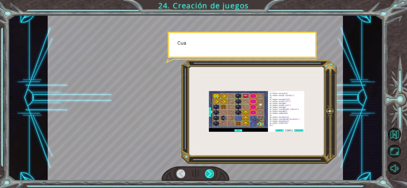
click at [208, 171] on div at bounding box center [209, 174] width 9 height 9
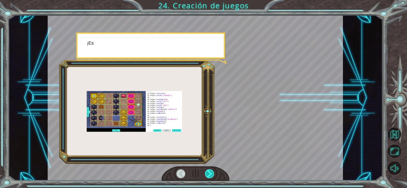
click at [208, 171] on div at bounding box center [209, 174] width 9 height 9
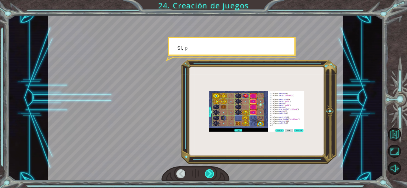
click at [208, 171] on div at bounding box center [209, 174] width 9 height 9
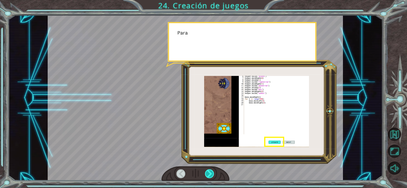
click at [208, 171] on div at bounding box center [209, 174] width 9 height 9
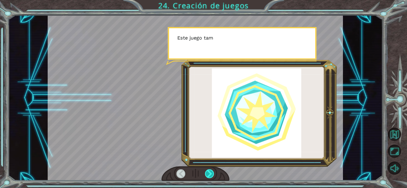
click at [208, 171] on div at bounding box center [209, 174] width 9 height 9
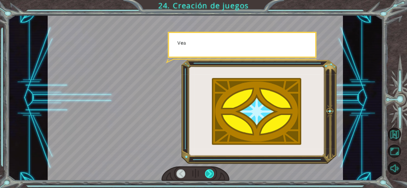
click at [208, 171] on div at bounding box center [209, 174] width 9 height 9
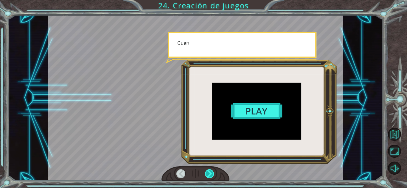
click at [208, 171] on div at bounding box center [209, 174] width 9 height 9
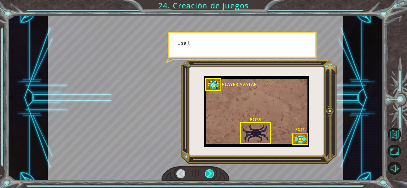
click at [208, 171] on div at bounding box center [209, 174] width 9 height 9
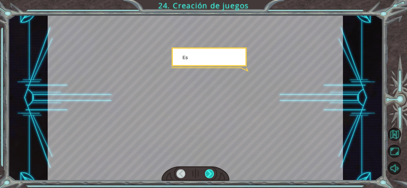
click at [208, 171] on div at bounding box center [209, 174] width 9 height 9
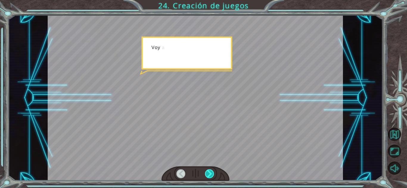
click at [208, 171] on div at bounding box center [209, 174] width 9 height 9
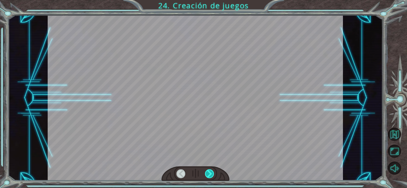
click at [208, 171] on div at bounding box center [209, 174] width 9 height 9
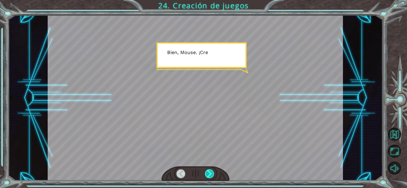
click at [208, 171] on div at bounding box center [209, 174] width 9 height 9
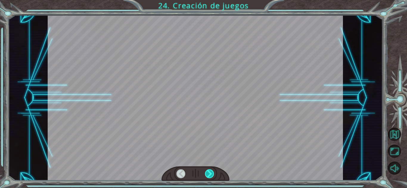
click at [208, 171] on div at bounding box center [209, 174] width 9 height 9
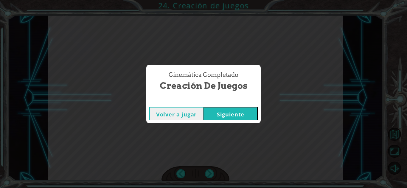
click at [231, 108] on button "Siguiente" at bounding box center [230, 113] width 54 height 13
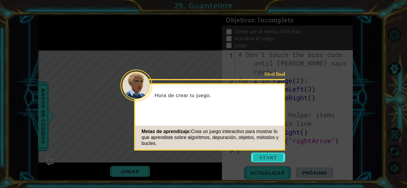
click at [265, 160] on button "Start" at bounding box center [268, 158] width 34 height 10
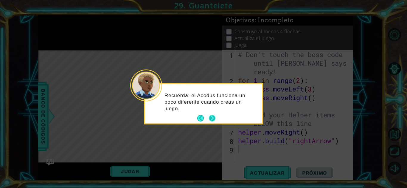
click at [211, 119] on button "Next" at bounding box center [212, 118] width 7 height 7
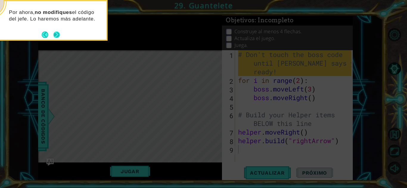
click at [56, 34] on button "Next" at bounding box center [56, 35] width 7 height 7
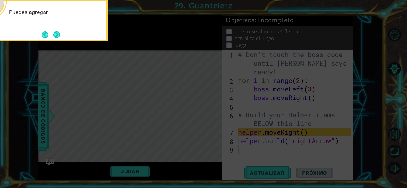
click at [56, 34] on button "Next" at bounding box center [56, 35] width 7 height 7
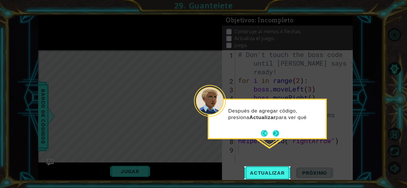
click at [278, 131] on button "Next" at bounding box center [275, 133] width 7 height 7
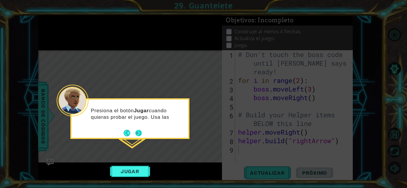
click at [136, 135] on button "Next" at bounding box center [138, 133] width 7 height 7
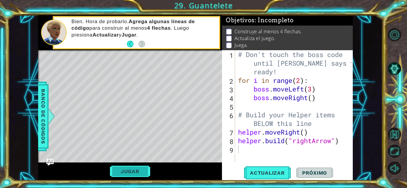
click at [124, 172] on button "Jugar" at bounding box center [130, 171] width 40 height 11
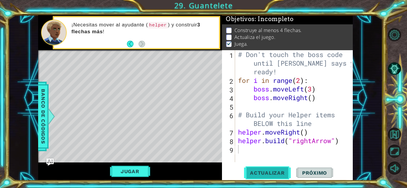
click at [267, 174] on span "Actualizar" at bounding box center [267, 173] width 47 height 6
click at [305, 171] on span "Próximo" at bounding box center [314, 173] width 37 height 6
type textarea "h"
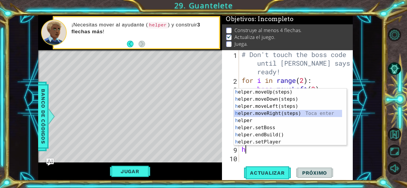
click at [264, 114] on div "h elper.moveUp(steps) Toca enter h elper.moveDown(steps) Toca enter h elper.mov…" at bounding box center [288, 124] width 108 height 71
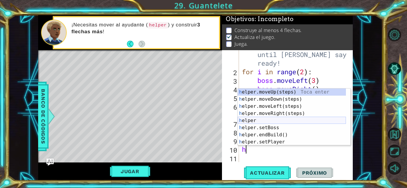
type textarea "hb"
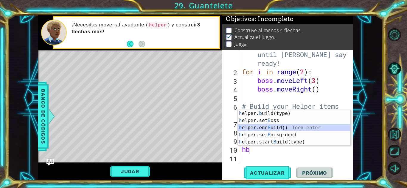
click at [265, 128] on div "h elper. b uild(type) Toca enter h elper.set B oss Toca enter h elper.end B uil…" at bounding box center [294, 135] width 113 height 50
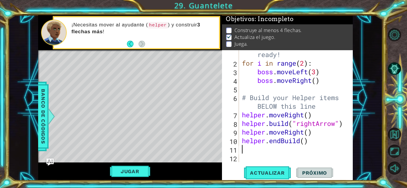
click at [293, 139] on div "# Don't touch the boss code until Vega says you're ready! for i in range ( 2 ) …" at bounding box center [294, 106] width 109 height 147
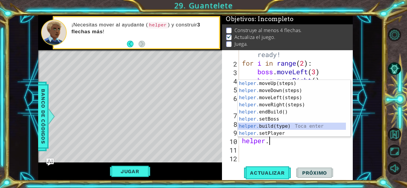
click at [265, 127] on div "helper. moveUp(steps) Toca enter helper. moveDown(steps) Toca enter helper. mov…" at bounding box center [292, 115] width 108 height 71
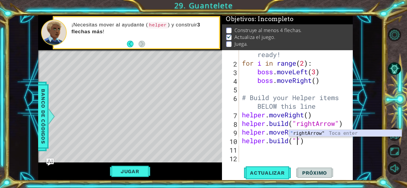
click at [318, 135] on div "" rightArrow" Toca enter" at bounding box center [345, 140] width 113 height 21
type textarea "helper.build("rightArrow")"
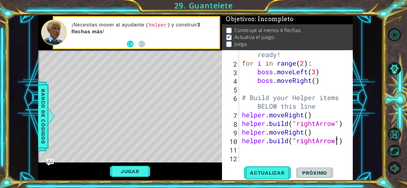
click at [242, 150] on div "# Don't touch the boss code until Vega says you're ready! for i in range ( 2 ) …" at bounding box center [294, 106] width 109 height 147
type textarea "h"
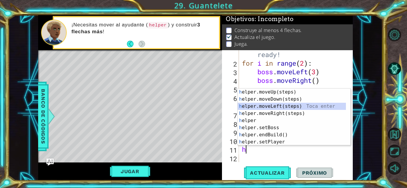
click at [259, 104] on div "h elper.moveUp(steps) Toca enter h elper.moveDown(steps) Toca enter h elper.mov…" at bounding box center [294, 124] width 113 height 71
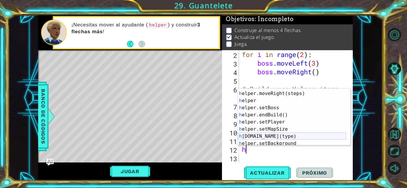
scroll to position [20, 0]
click at [266, 139] on div "h elper.moveLeft(steps) Toca enter h elper.moveRight(steps) Toca enter h elper …" at bounding box center [292, 118] width 108 height 71
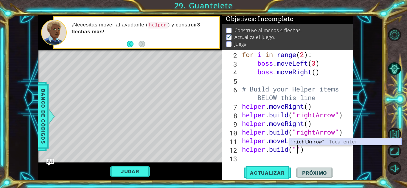
click at [304, 143] on div "" rightArrow" Toca enter" at bounding box center [345, 149] width 113 height 21
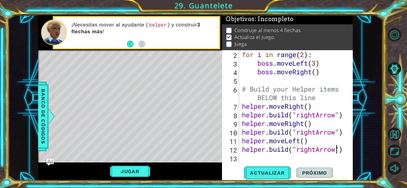
type textarea "helper.build("rightArrow")"
click at [240, 159] on div "helper.build("rightArrow") 2 3 4 5 6 7 8 9 10 11 12 13 for i in range ( 2 ) : b…" at bounding box center [286, 106] width 129 height 112
click at [245, 160] on div "for i in range ( 2 ) : boss . moveLeft ( 3 ) boss . moveRight ( ) # Build your …" at bounding box center [294, 114] width 109 height 129
type textarea "h"
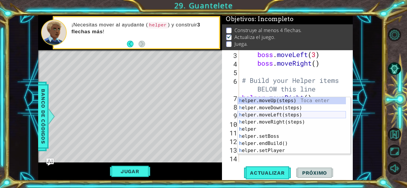
click at [268, 115] on div "h elper.moveUp(steps) Toca enter h elper.moveDown(steps) Toca enter h elper.mov…" at bounding box center [292, 132] width 108 height 71
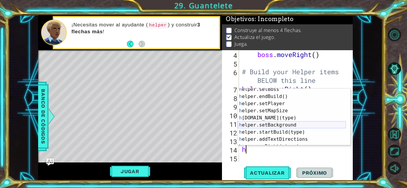
scroll to position [43, 0]
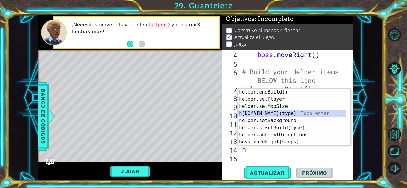
click at [272, 113] on div "h elper.endBuild() Toca enter h elper.setPlayer Toca enter h elper.setMapSize T…" at bounding box center [292, 124] width 108 height 71
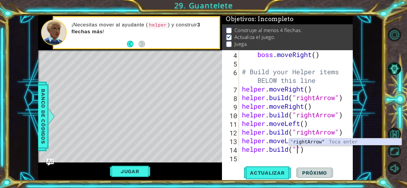
click at [307, 140] on div "" rightArrow" Toca enter" at bounding box center [345, 149] width 113 height 21
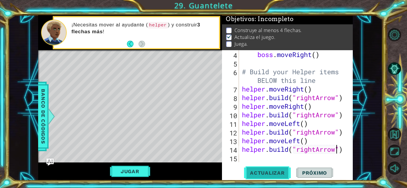
type textarea "helper.build("rightArrow")"
click at [268, 171] on span "Actualizar" at bounding box center [267, 173] width 47 height 6
click at [134, 171] on button "Jugar" at bounding box center [130, 171] width 40 height 11
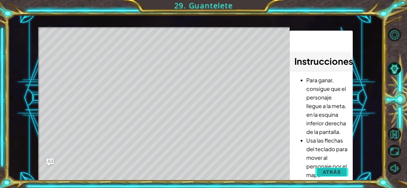
click at [324, 172] on span "Atrás" at bounding box center [331, 172] width 18 height 6
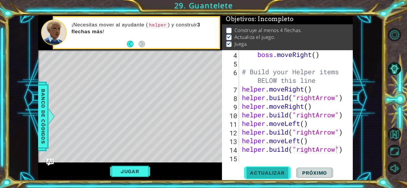
click at [249, 174] on span "Actualizar" at bounding box center [267, 173] width 47 height 6
drag, startPoint x: 249, startPoint y: 174, endPoint x: 217, endPoint y: 123, distance: 60.8
click at [217, 123] on div "Level Map" at bounding box center [175, 137] width 275 height 175
click at [144, 169] on button "Jugar" at bounding box center [130, 171] width 40 height 11
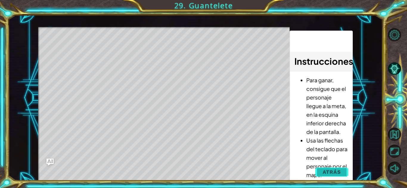
click at [334, 170] on span "Atrás" at bounding box center [331, 172] width 18 height 6
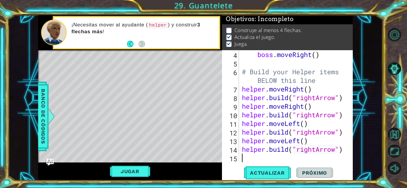
click at [250, 160] on div "boss . moveRight ( ) # Build your Helper items BELOW this line helper . moveRig…" at bounding box center [294, 114] width 109 height 129
type textarea "h"
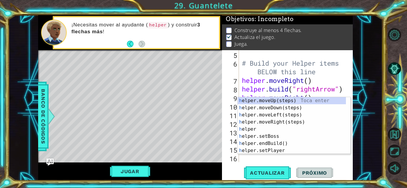
scroll to position [52, 0]
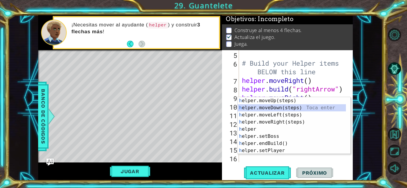
click at [273, 108] on div "h elper.moveUp(steps) Toca enter h elper.moveDown(steps) Toca enter h elper.mov…" at bounding box center [292, 132] width 108 height 71
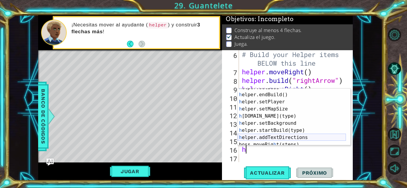
scroll to position [43, 0]
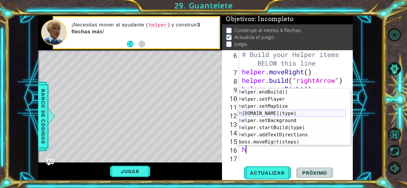
click at [271, 112] on div "h elper.endBuild() Toca enter h elper.setPlayer Toca enter h elper.setMapSize T…" at bounding box center [292, 124] width 108 height 71
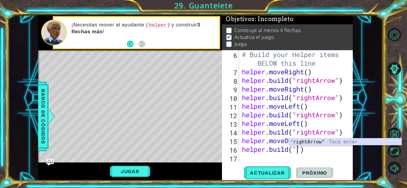
click at [323, 143] on div "" rightArrow" Toca enter" at bounding box center [345, 149] width 113 height 21
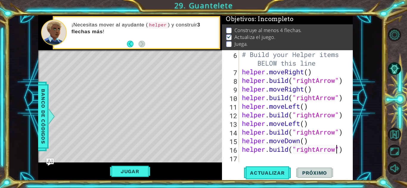
type textarea "helper.build("rightArrow")"
click at [248, 163] on div "helper.build("rightArrow") 6 7 8 9 10 11 12 13 14 15 16 17 # Build your Helper …" at bounding box center [287, 115] width 131 height 130
click at [246, 160] on div "# Build your Helper items BELOW this line helper . moveRight ( ) helper . build…" at bounding box center [294, 119] width 109 height 138
type textarea "h"
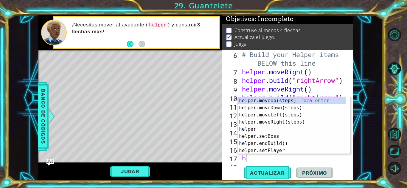
scroll to position [69, 0]
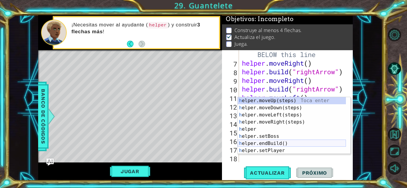
click at [271, 145] on div "h elper.moveUp(steps) Toca enter h elper.moveDown(steps) Toca enter h elper.mov…" at bounding box center [292, 132] width 108 height 71
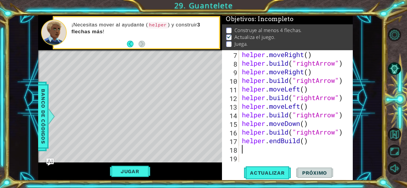
scroll to position [78, 0]
click at [268, 168] on button "Actualizar" at bounding box center [267, 173] width 47 height 13
click at [144, 174] on button "Jugar" at bounding box center [130, 171] width 40 height 11
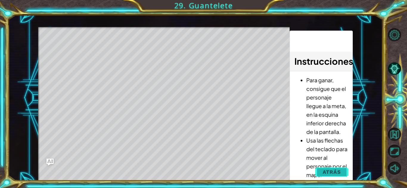
click at [331, 172] on span "Atrás" at bounding box center [331, 172] width 18 height 6
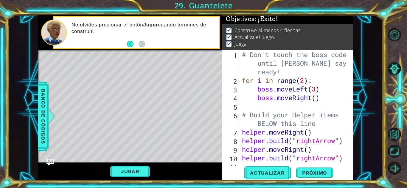
scroll to position [0, 0]
click at [315, 174] on span "Próximo" at bounding box center [314, 173] width 37 height 6
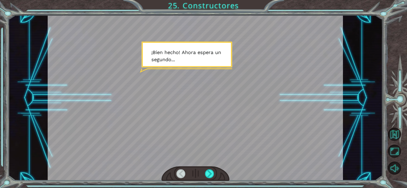
click at [204, 165] on div at bounding box center [195, 98] width 295 height 166
click at [210, 172] on div at bounding box center [209, 174] width 9 height 9
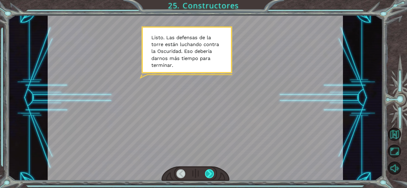
click at [211, 170] on div at bounding box center [209, 174] width 9 height 9
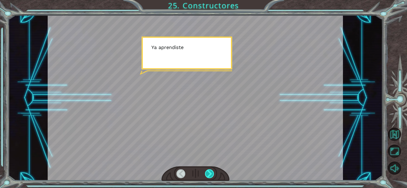
click at [211, 170] on div at bounding box center [209, 174] width 9 height 9
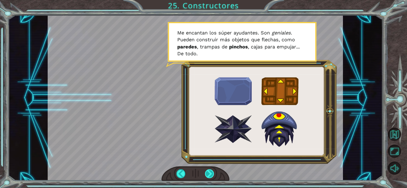
click at [211, 170] on div at bounding box center [209, 174] width 9 height 9
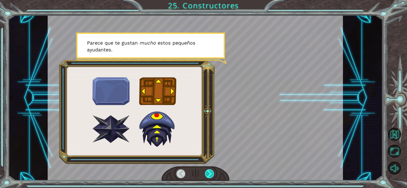
click at [211, 170] on div at bounding box center [209, 174] width 9 height 9
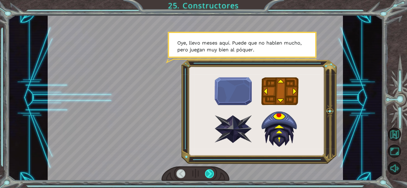
click at [211, 170] on div at bounding box center [209, 174] width 9 height 9
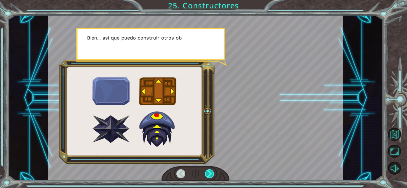
click at [211, 170] on div at bounding box center [209, 174] width 9 height 9
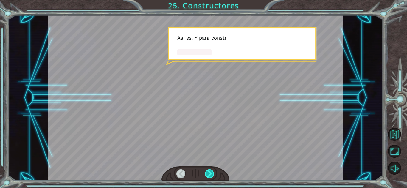
click at [211, 170] on div at bounding box center [209, 174] width 9 height 9
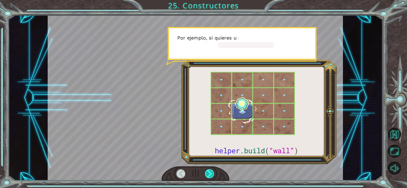
click at [211, 170] on div at bounding box center [209, 174] width 9 height 9
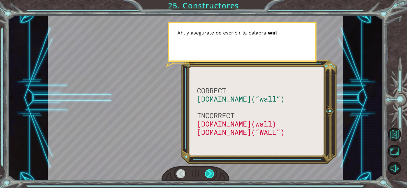
click at [211, 170] on div at bounding box center [209, 174] width 9 height 9
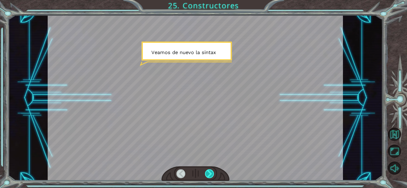
click at [211, 170] on div at bounding box center [209, 174] width 9 height 9
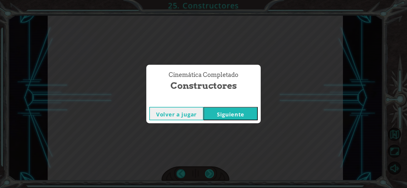
click at [211, 170] on div "Cinemática Completado Constructores Volver a jugar Siguiente" at bounding box center [203, 94] width 407 height 188
click at [213, 115] on button "Siguiente" at bounding box center [230, 113] width 54 height 13
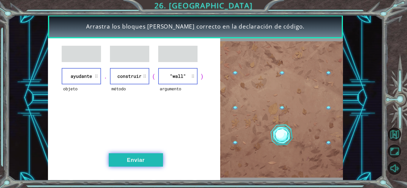
click at [122, 159] on button "Enviar" at bounding box center [136, 160] width 54 height 13
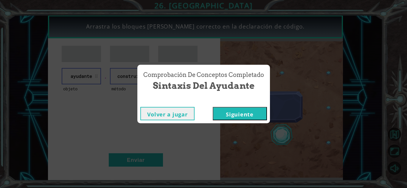
click at [243, 114] on button "Siguiente" at bounding box center [240, 113] width 54 height 13
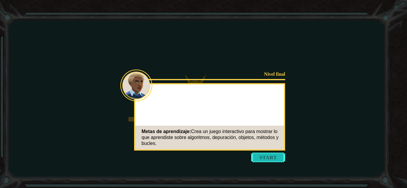
click at [271, 160] on button "Start" at bounding box center [268, 158] width 34 height 10
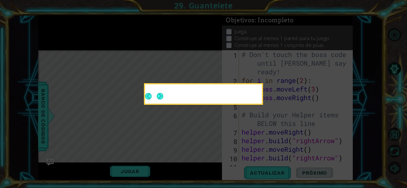
click at [154, 91] on div at bounding box center [203, 94] width 117 height 19
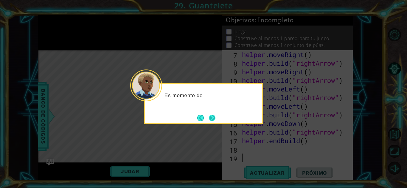
scroll to position [78, 0]
click at [210, 118] on button "Next" at bounding box center [212, 118] width 7 height 7
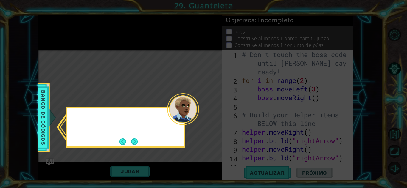
scroll to position [0, 0]
click at [133, 139] on button "Next" at bounding box center [134, 142] width 7 height 7
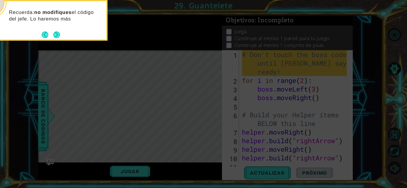
click at [59, 40] on div "Recuerda: no modifiques el código del jefe. Lo haremos más" at bounding box center [47, 20] width 119 height 41
click at [58, 37] on button "Next" at bounding box center [56, 35] width 7 height 7
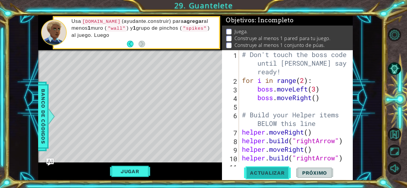
click at [257, 175] on span "Actualizar" at bounding box center [267, 173] width 47 height 6
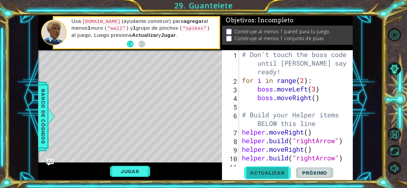
click at [256, 173] on span "Actualizar" at bounding box center [267, 173] width 47 height 6
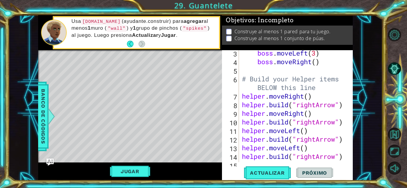
scroll to position [78, 0]
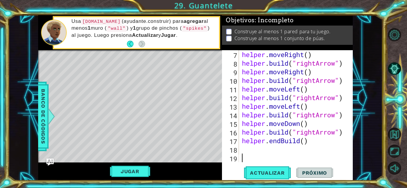
type textarea "h"
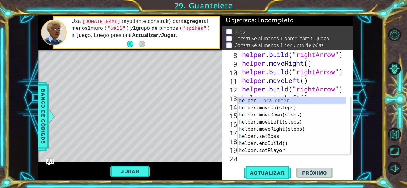
scroll to position [86, 0]
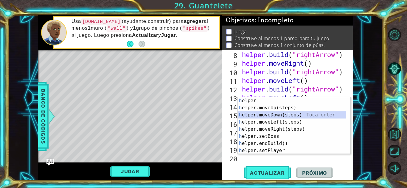
click at [259, 115] on div "h elper Toca enter h elper.moveUp(steps) Toca enter h elper.moveDown(steps) Toc…" at bounding box center [292, 132] width 108 height 71
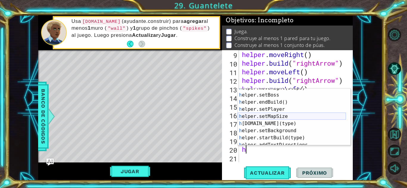
scroll to position [34, 0]
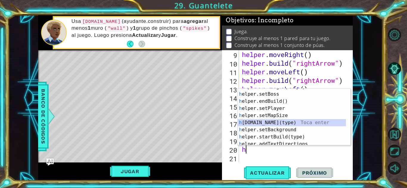
click at [271, 120] on div "h elper.moveRight(steps) Toca enter h elper.setBoss Toca enter h elper.endBuild…" at bounding box center [292, 119] width 108 height 71
type textarea "helper.build("wall")"
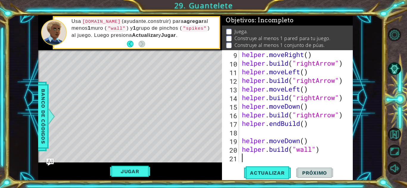
click at [243, 157] on div "helper . moveRight ( ) helper . build ( "rightArrow" ) helper . moveLeft ( ) he…" at bounding box center [294, 114] width 109 height 129
type textarea "h"
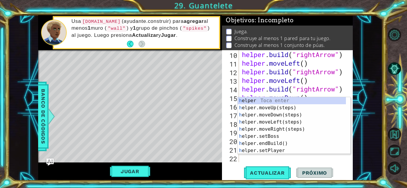
scroll to position [104, 0]
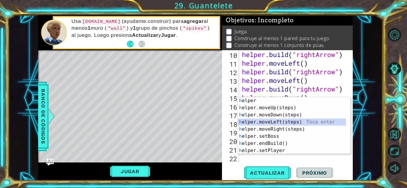
click at [253, 120] on div "h elper Toca enter h elper.moveUp(steps) Toca enter h elper.moveDown(steps) Toc…" at bounding box center [292, 132] width 108 height 71
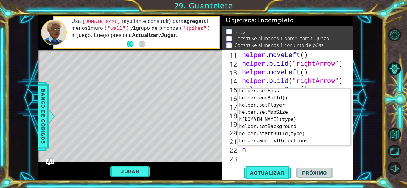
scroll to position [37, 0]
click at [259, 119] on div "h elper.setBoss Toca enter h elper.endBuild() Toca enter h elper.setPlayer Toca…" at bounding box center [292, 123] width 108 height 71
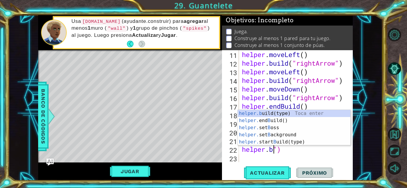
scroll to position [0, 0]
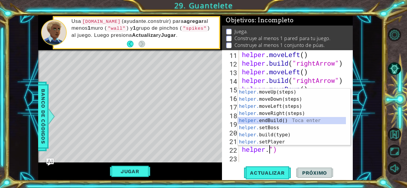
click at [264, 121] on div "helper. moveUp(steps) Toca enter helper. moveDown(steps) Toca enter helper. mov…" at bounding box center [292, 124] width 108 height 71
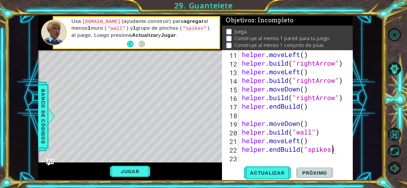
scroll to position [0, 4]
click at [263, 171] on span "Actualizar" at bounding box center [267, 173] width 47 height 6
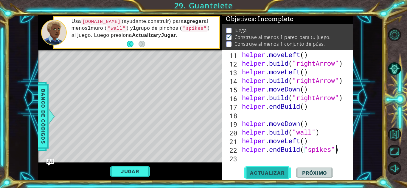
scroll to position [4, 0]
click at [252, 169] on button "Actualizar" at bounding box center [267, 173] width 47 height 13
click at [121, 172] on button "Jugar" at bounding box center [130, 171] width 40 height 11
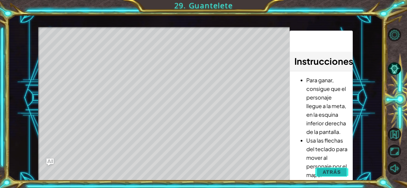
click at [319, 173] on button "Atrás" at bounding box center [331, 172] width 33 height 12
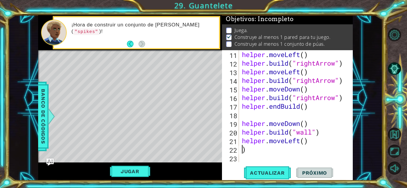
scroll to position [104, 0]
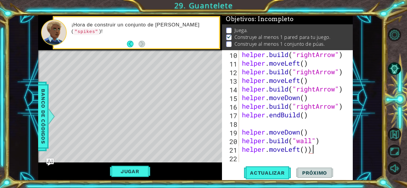
type textarea "helper.moveLeft()"
click at [241, 157] on div "helper . build ( "rightArrow" ) helper . moveLeft ( ) helper . build ( "rightAr…" at bounding box center [294, 114] width 109 height 129
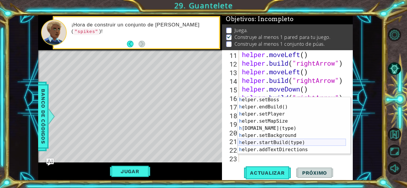
scroll to position [43, 0]
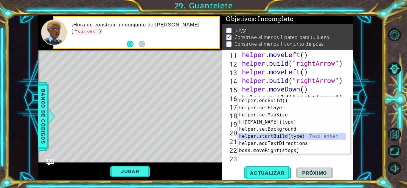
click at [267, 134] on div "h elper.endBuild() Toca enter h elper.setPlayer Toca enter h elper.setMapSize T…" at bounding box center [292, 132] width 108 height 71
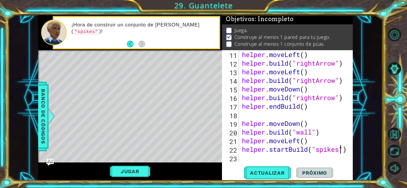
scroll to position [0, 4]
type textarea "helper.startBuild("spikes")"
click at [264, 172] on span "Actualizar" at bounding box center [267, 173] width 47 height 6
click at [129, 167] on button "Jugar" at bounding box center [130, 171] width 40 height 11
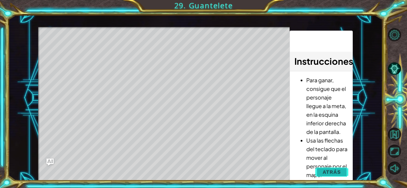
click at [328, 169] on span "Atrás" at bounding box center [331, 172] width 18 height 6
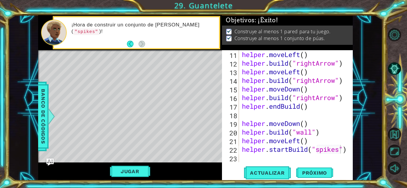
scroll to position [2, 0]
click at [328, 169] on button "Próximo" at bounding box center [314, 173] width 37 height 13
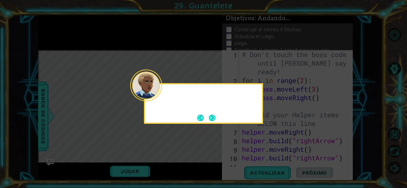
scroll to position [0, 0]
click at [212, 121] on button "Next" at bounding box center [212, 118] width 7 height 7
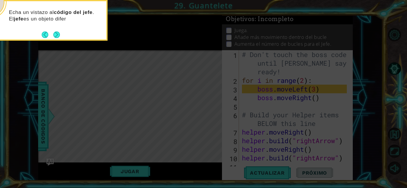
click at [61, 38] on div "Echa un vistazo al código del jefe . El jefe es un objeto difer" at bounding box center [47, 20] width 119 height 41
click at [57, 36] on button "Next" at bounding box center [56, 35] width 7 height 7
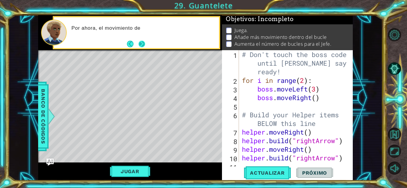
click at [141, 45] on button "Next" at bounding box center [141, 44] width 7 height 7
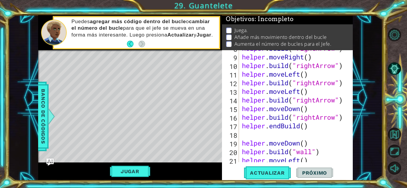
scroll to position [112, 0]
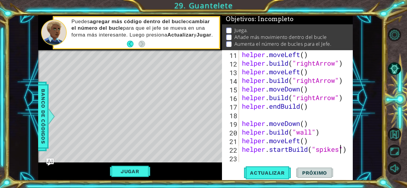
click at [243, 158] on div "helper . moveLeft ( ) helper . build ( "rightArrow" ) helper . moveLeft ( ) hel…" at bounding box center [294, 114] width 109 height 129
type textarea "h"
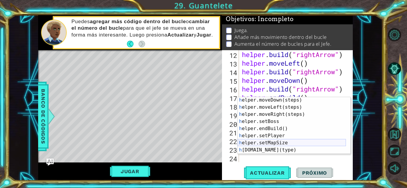
scroll to position [15, 0]
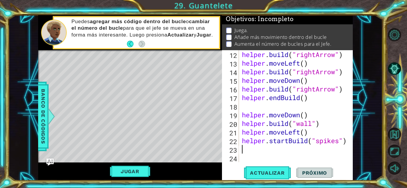
type textarea "b"
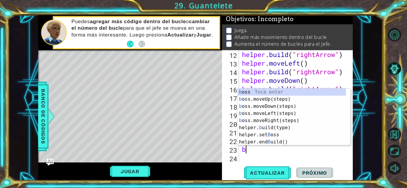
scroll to position [0, 0]
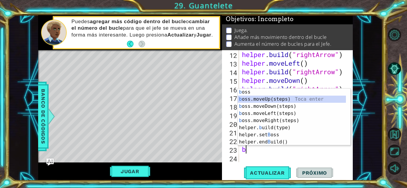
click at [263, 100] on div "b oss Toca enter b oss.moveUp(steps) Toca enter b oss.moveDown(steps) Toca ente…" at bounding box center [292, 124] width 108 height 71
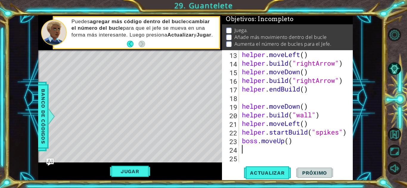
type textarea "b"
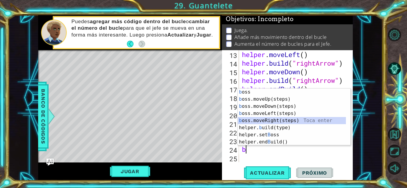
click at [268, 121] on div "b oss Toca enter b oss.moveUp(steps) Toca enter b oss.moveDown(steps) Toca ente…" at bounding box center [292, 124] width 108 height 71
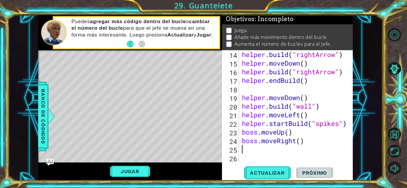
scroll to position [138, 0]
type textarea "b"
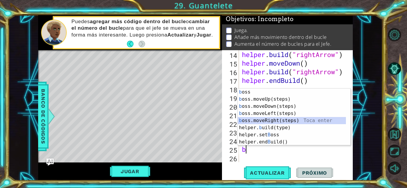
click at [273, 122] on div "b oss Toca enter b oss.moveUp(steps) Toca enter b oss.moveDown(steps) Toca ente…" at bounding box center [292, 124] width 108 height 71
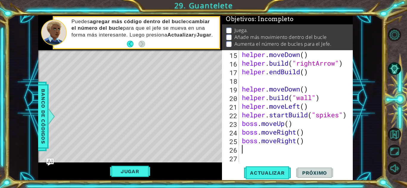
scroll to position [147, 0]
click at [275, 174] on span "Actualizar" at bounding box center [267, 173] width 47 height 6
click at [274, 174] on span "Actualizar" at bounding box center [267, 173] width 47 height 6
click at [137, 170] on button "Jugar" at bounding box center [130, 171] width 40 height 11
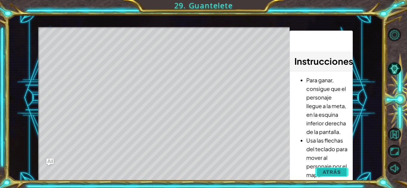
click at [325, 175] on span "Atrás" at bounding box center [331, 172] width 18 height 6
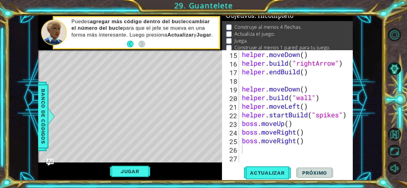
scroll to position [2, 0]
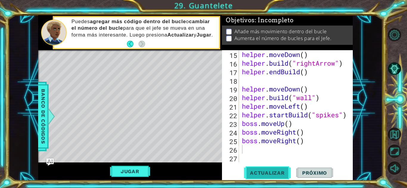
click at [276, 173] on span "Actualizar" at bounding box center [267, 173] width 47 height 6
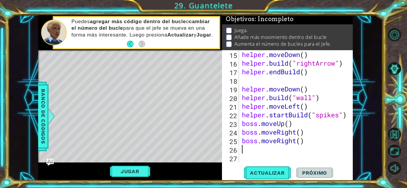
scroll to position [4, 0]
click at [230, 35] on p at bounding box center [228, 38] width 5 height 6
type textarea "boss.moveRight()"
click at [243, 145] on div "helper . moveDown ( ) helper . build ( "rightArrow" ) helper . endBuild ( ) hel…" at bounding box center [294, 114] width 109 height 129
type textarea "b"
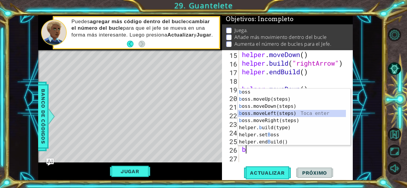
click at [251, 115] on div "b oss Toca enter b oss.moveUp(steps) Toca enter b oss.moveDown(steps) Toca ente…" at bounding box center [292, 124] width 108 height 71
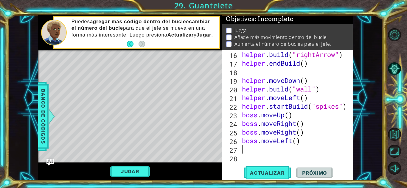
scroll to position [155, 0]
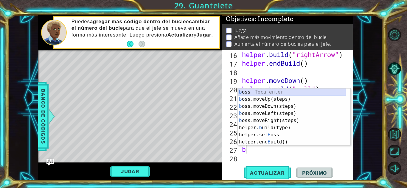
click at [244, 96] on div "b oss Toca enter b oss.moveUp(steps) Toca enter b oss.moveDown(steps) Toca ente…" at bounding box center [292, 124] width 108 height 71
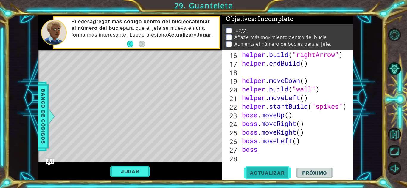
click at [285, 176] on span "Actualizar" at bounding box center [267, 173] width 47 height 6
click at [280, 171] on span "Actualizar" at bounding box center [267, 173] width 47 height 6
click at [262, 171] on span "Actualizar" at bounding box center [267, 173] width 47 height 6
click at [114, 175] on button "Jugar" at bounding box center [130, 171] width 40 height 11
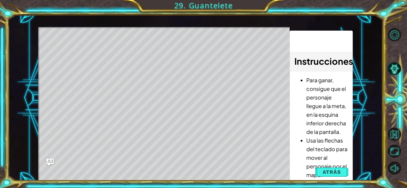
scroll to position [2, 0]
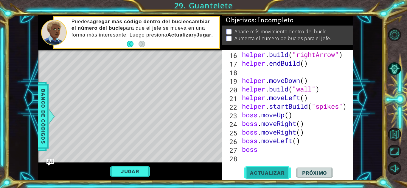
click at [267, 175] on span "Actualizar" at bounding box center [267, 173] width 47 height 6
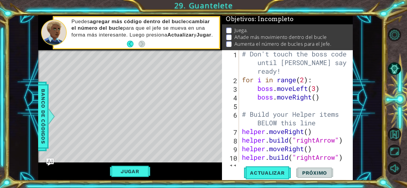
scroll to position [0, 0]
click at [313, 91] on div "# Don't touch the boss code until Vega says you're ready! for i in range ( 2 ) …" at bounding box center [294, 123] width 109 height 147
click at [255, 171] on span "Actualizar" at bounding box center [267, 173] width 47 height 6
click at [264, 112] on div "# Don't touch the boss code until Vega says you're ready! for i in range ( 2 ) …" at bounding box center [294, 123] width 109 height 147
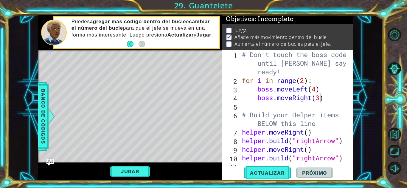
click at [321, 94] on div "# Don't touch the boss code until Vega says you're ready! for i in range ( 2 ) …" at bounding box center [294, 123] width 109 height 147
type textarea "boss.moveRight(3)"
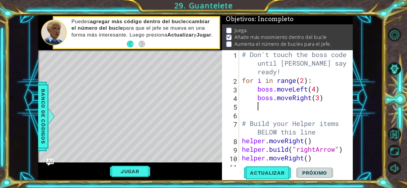
type textarea "b"
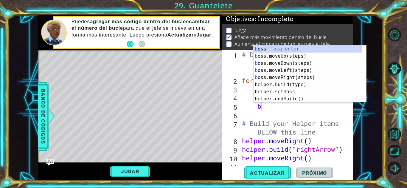
scroll to position [0, 1]
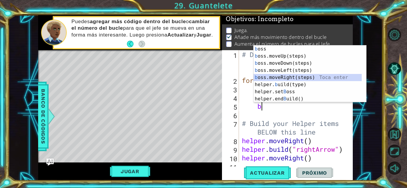
click at [297, 80] on div "b oss Toca enter b oss.moveUp(steps) Toca enter b oss.moveDown(steps) Toca ente…" at bounding box center [307, 81] width 108 height 71
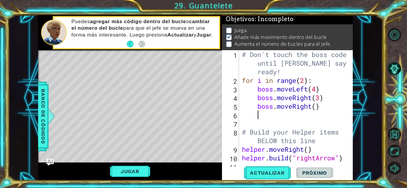
scroll to position [0, 0]
type textarea "b"
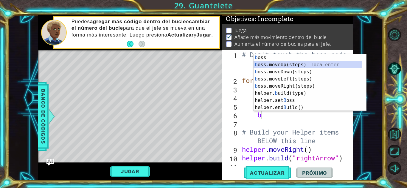
click at [278, 66] on div "b oss Toca enter b oss.moveUp(steps) Toca enter b oss.moveDown(steps) Toca ente…" at bounding box center [307, 89] width 108 height 71
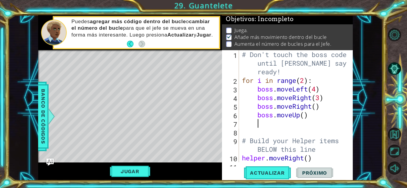
scroll to position [0, 0]
click at [264, 169] on button "Actualizar" at bounding box center [267, 173] width 47 height 13
click at [322, 104] on div "# Don't touch the boss code until Vega says you're ready! for i in range ( 2 ) …" at bounding box center [294, 123] width 109 height 147
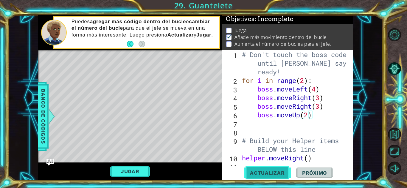
click at [266, 170] on span "Actualizar" at bounding box center [267, 173] width 47 height 6
click at [138, 167] on button "Jugar" at bounding box center [130, 171] width 40 height 11
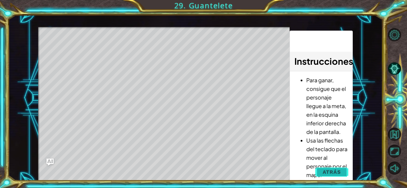
click at [323, 174] on span "Atrás" at bounding box center [331, 172] width 18 height 6
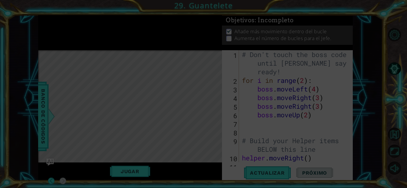
scroll to position [2, 0]
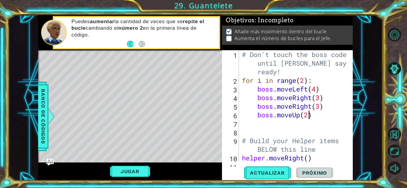
click at [305, 88] on div "# Don't touch the boss code until Vega says you're ready! for i in range ( 2 ) …" at bounding box center [294, 123] width 109 height 147
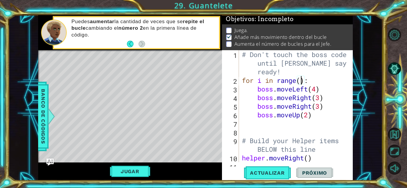
scroll to position [1, 0]
type textarea "for i in range(4):"
click at [262, 171] on span "Actualizar" at bounding box center [267, 173] width 47 height 6
click at [141, 172] on button "Jugar" at bounding box center [130, 171] width 40 height 11
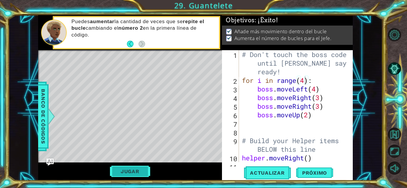
scroll to position [2, 0]
click at [312, 172] on span "Próximo" at bounding box center [314, 173] width 37 height 6
click at [313, 173] on body "1 ההההההההההההההההההההההההההההההההההההההההההההההההההההההההההההההההההההההההההההה…" at bounding box center [203, 94] width 407 height 188
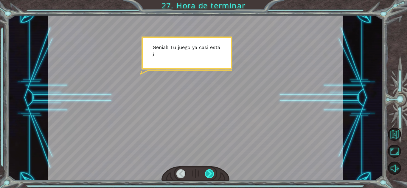
click at [213, 178] on div at bounding box center [209, 174] width 9 height 9
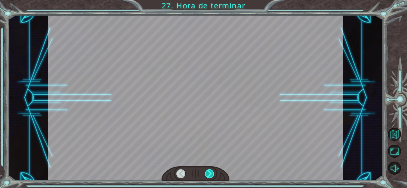
click at [212, 176] on div at bounding box center [209, 174] width 9 height 9
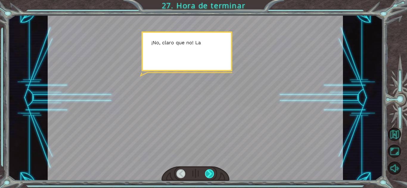
click at [212, 176] on div at bounding box center [209, 174] width 9 height 9
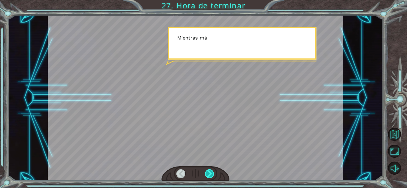
click at [212, 176] on div at bounding box center [209, 174] width 9 height 9
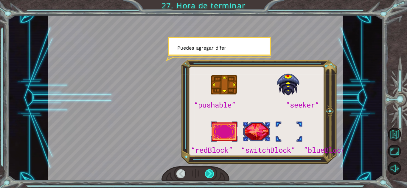
click at [212, 176] on div at bounding box center [209, 174] width 9 height 9
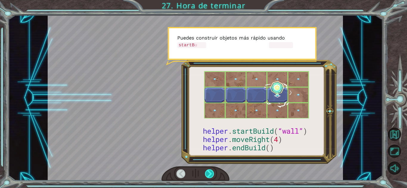
click at [212, 176] on div at bounding box center [209, 174] width 9 height 9
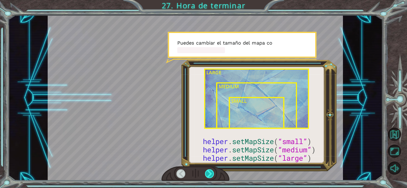
click at [212, 176] on div at bounding box center [209, 174] width 9 height 9
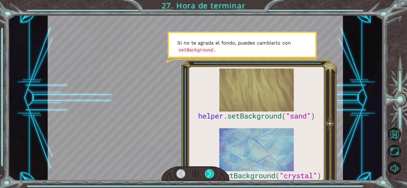
click at [212, 176] on div at bounding box center [209, 174] width 9 height 9
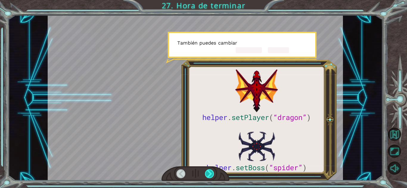
click at [212, 176] on div at bounding box center [209, 174] width 9 height 9
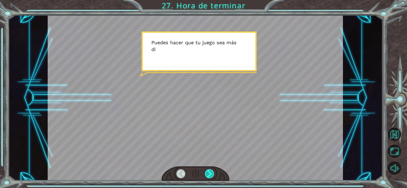
click at [212, 176] on div at bounding box center [209, 174] width 9 height 9
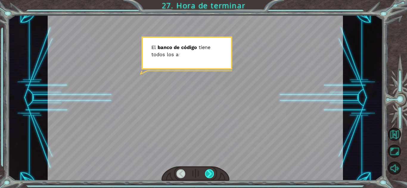
click at [212, 176] on div at bounding box center [209, 174] width 9 height 9
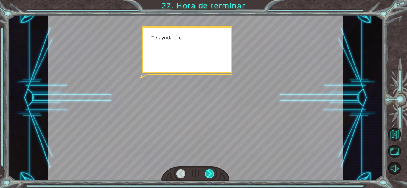
click at [212, 176] on div at bounding box center [209, 174] width 9 height 9
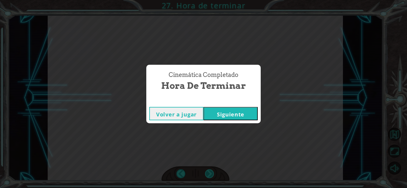
click at [212, 176] on div "Cinemática Completado Hora de terminar Volver a jugar Siguiente" at bounding box center [203, 94] width 407 height 188
click at [224, 119] on button "Siguiente" at bounding box center [230, 113] width 54 height 13
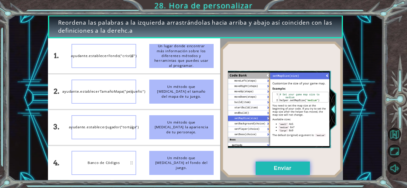
click at [291, 171] on button "Enviar" at bounding box center [282, 168] width 54 height 13
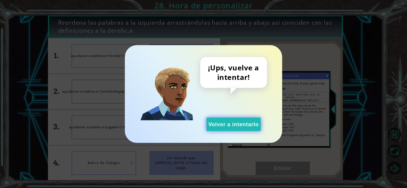
click at [248, 130] on button "Volver a intentarlo" at bounding box center [233, 124] width 54 height 13
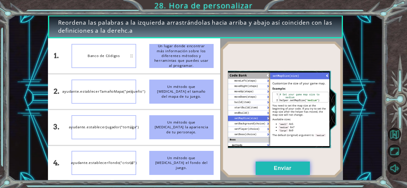
click at [275, 163] on button "Enviar" at bounding box center [282, 168] width 54 height 13
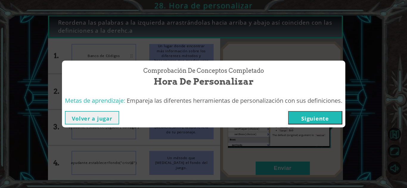
click at [310, 120] on button "Siguiente" at bounding box center [315, 117] width 54 height 13
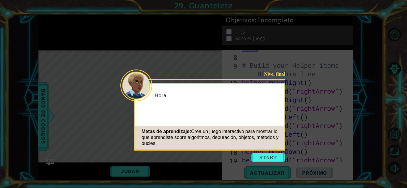
scroll to position [181, 0]
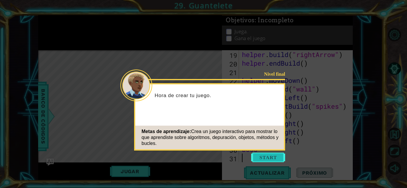
click at [265, 157] on button "Start" at bounding box center [268, 158] width 34 height 10
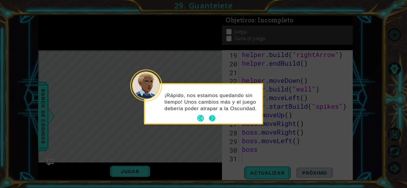
click at [213, 117] on button "Next" at bounding box center [212, 118] width 7 height 7
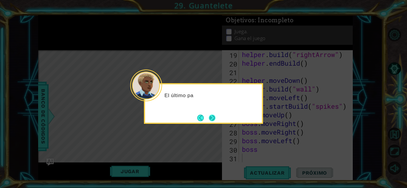
click at [212, 117] on button "Next" at bounding box center [212, 118] width 7 height 7
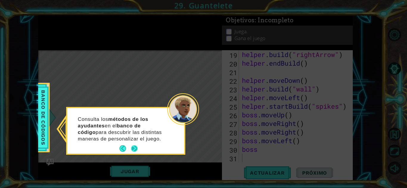
click at [136, 149] on button "Next" at bounding box center [134, 149] width 7 height 7
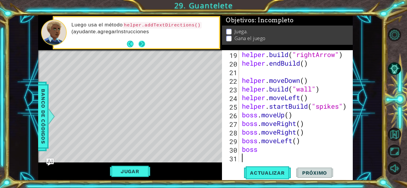
click at [143, 46] on button "Next" at bounding box center [141, 44] width 7 height 7
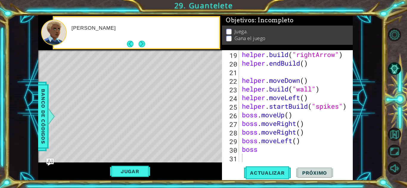
click at [143, 46] on button "Next" at bounding box center [141, 44] width 7 height 7
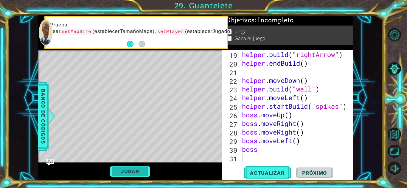
click at [120, 172] on button "Jugar" at bounding box center [130, 171] width 40 height 11
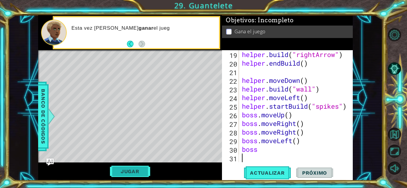
click at [133, 172] on button "Jugar" at bounding box center [130, 171] width 40 height 11
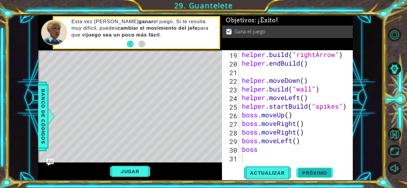
click at [299, 172] on span "Próximo" at bounding box center [314, 173] width 37 height 6
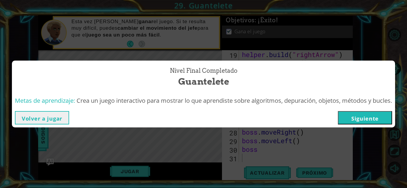
click at [350, 123] on button "Siguiente" at bounding box center [365, 117] width 54 height 13
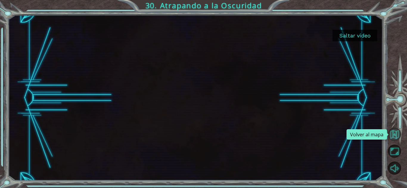
click at [397, 138] on button "Volver al mapa" at bounding box center [394, 134] width 13 height 13
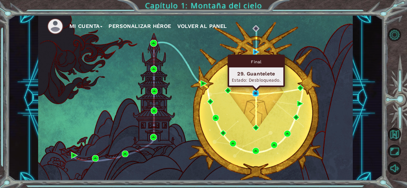
click at [257, 96] on img at bounding box center [255, 93] width 7 height 7
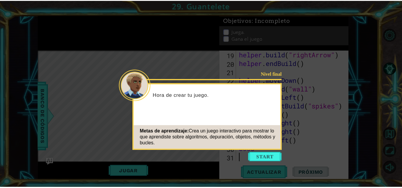
scroll to position [181, 0]
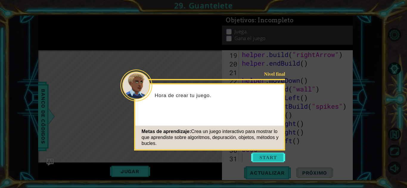
click at [264, 154] on button "Start" at bounding box center [268, 158] width 34 height 10
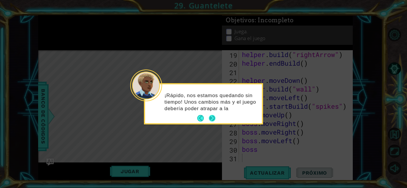
click at [215, 119] on button "Next" at bounding box center [212, 118] width 7 height 7
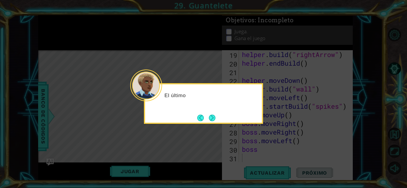
click at [215, 119] on button "Next" at bounding box center [212, 118] width 7 height 7
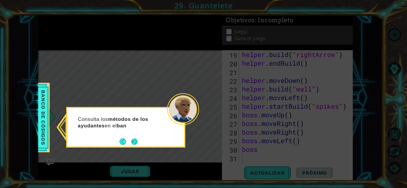
click at [133, 145] on button "Next" at bounding box center [134, 142] width 7 height 7
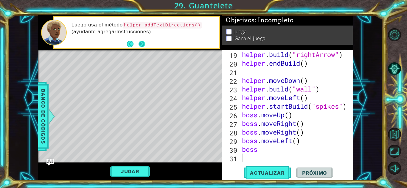
click at [144, 43] on button "Next" at bounding box center [141, 44] width 7 height 7
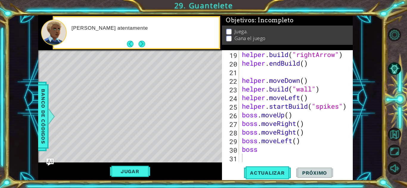
click at [144, 43] on button "Next" at bounding box center [141, 44] width 7 height 7
click at [134, 165] on div "Jugar" at bounding box center [130, 172] width 184 height 18
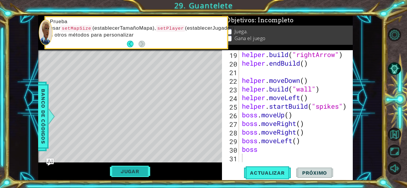
click at [128, 171] on button "Jugar" at bounding box center [130, 171] width 40 height 11
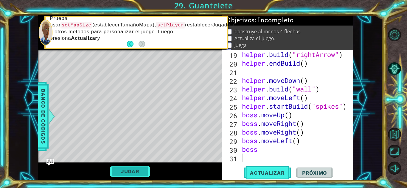
click at [127, 171] on button "Jugar" at bounding box center [130, 171] width 40 height 11
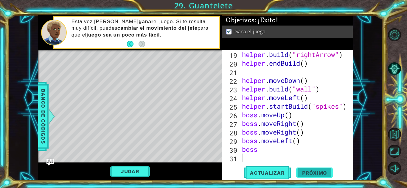
click at [323, 169] on button "Próximo" at bounding box center [314, 173] width 37 height 13
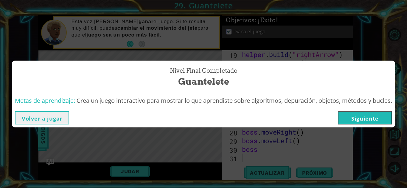
click at [358, 120] on button "Siguiente" at bounding box center [365, 117] width 54 height 13
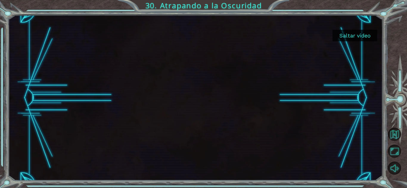
click at [344, 38] on button "Saltar video" at bounding box center [354, 36] width 45 height 12
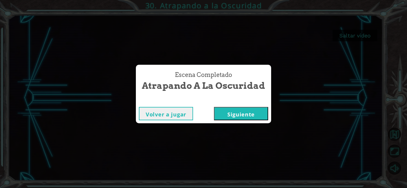
click at [252, 108] on button "Siguiente" at bounding box center [241, 113] width 54 height 13
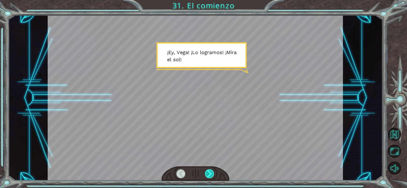
click at [210, 172] on div at bounding box center [209, 174] width 9 height 9
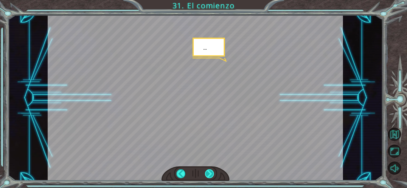
click at [210, 172] on div at bounding box center [209, 174] width 9 height 9
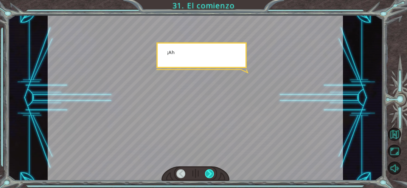
click at [210, 172] on div at bounding box center [209, 174] width 9 height 9
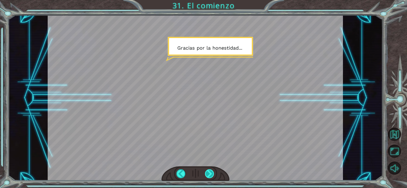
click at [210, 172] on div at bounding box center [209, 174] width 9 height 9
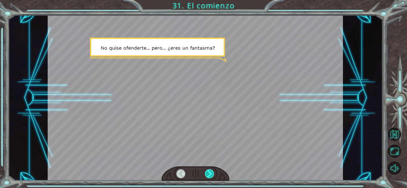
click at [210, 172] on div at bounding box center [209, 174] width 9 height 9
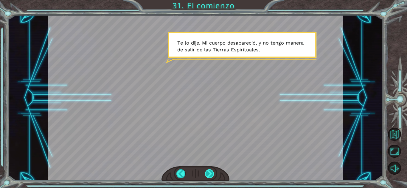
click at [210, 172] on div at bounding box center [209, 174] width 9 height 9
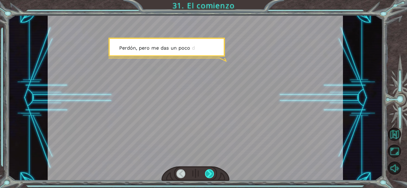
click at [210, 172] on div at bounding box center [209, 174] width 9 height 9
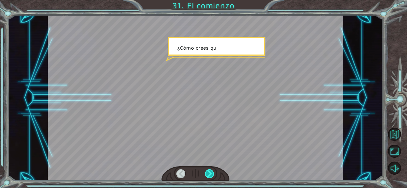
click at [210, 172] on div at bounding box center [209, 174] width 9 height 9
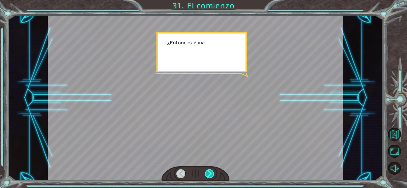
click at [210, 172] on div at bounding box center [209, 174] width 9 height 9
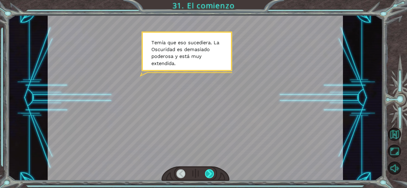
click at [210, 172] on div at bounding box center [209, 174] width 9 height 9
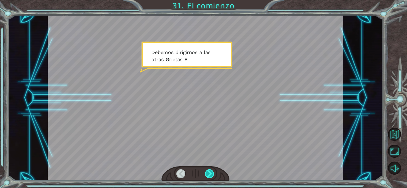
click at [210, 172] on div at bounding box center [209, 174] width 9 height 9
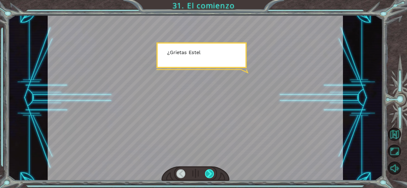
click at [210, 172] on div at bounding box center [209, 174] width 9 height 9
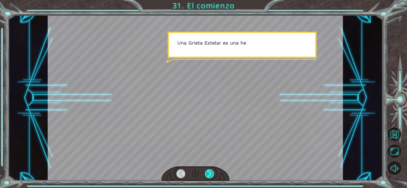
click at [210, 172] on div at bounding box center [209, 174] width 9 height 9
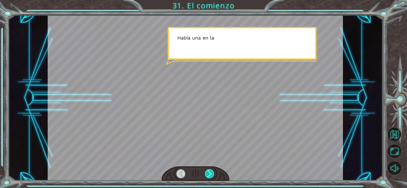
click at [210, 172] on div at bounding box center [209, 174] width 9 height 9
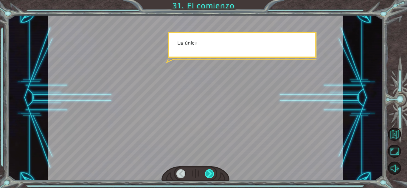
click at [210, 172] on div at bounding box center [209, 174] width 9 height 9
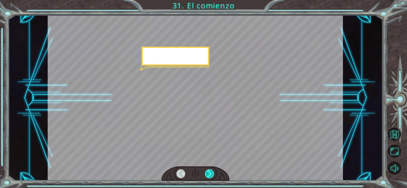
click at [210, 172] on div at bounding box center [209, 174] width 9 height 9
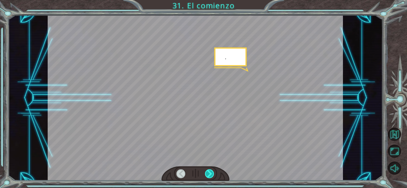
click at [210, 172] on div at bounding box center [209, 174] width 9 height 9
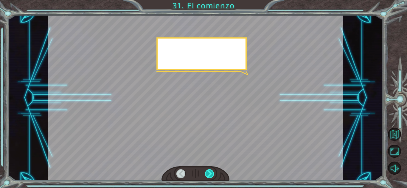
click at [210, 172] on div at bounding box center [209, 174] width 9 height 9
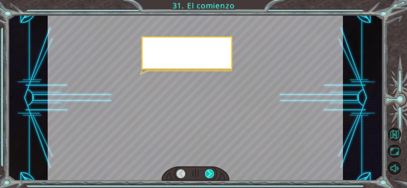
click at [210, 172] on div at bounding box center [209, 174] width 9 height 9
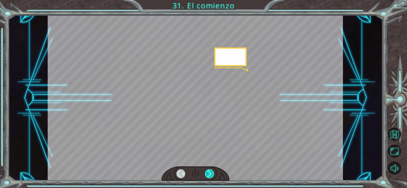
click at [210, 172] on div at bounding box center [209, 174] width 9 height 9
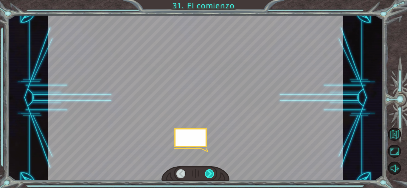
click at [210, 172] on div at bounding box center [209, 174] width 9 height 9
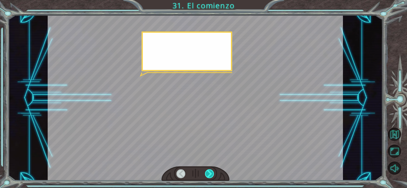
click at [210, 172] on div at bounding box center [209, 174] width 9 height 9
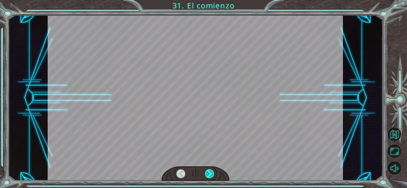
click at [210, 172] on div at bounding box center [209, 174] width 9 height 9
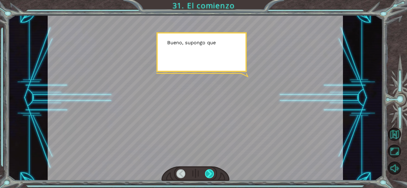
click at [210, 172] on div at bounding box center [209, 174] width 9 height 9
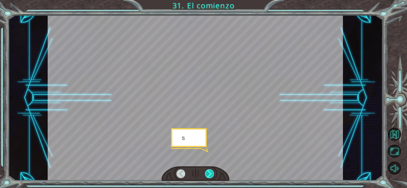
click at [210, 172] on div at bounding box center [209, 174] width 9 height 9
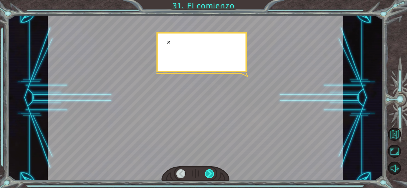
click at [210, 172] on div at bounding box center [209, 174] width 9 height 9
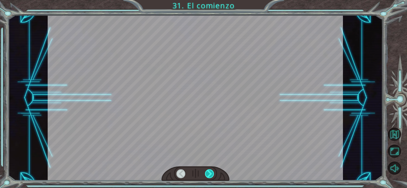
click at [210, 172] on div at bounding box center [209, 174] width 9 height 9
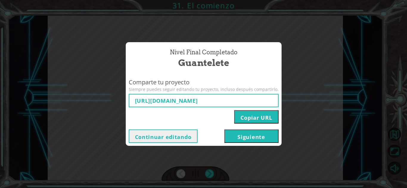
type input "https://www.ozaria.com/play/game-dev-level/1fhcapstoneb/68be48bac488469e20c5268…"
click at [248, 141] on button "Siguiente" at bounding box center [251, 136] width 54 height 13
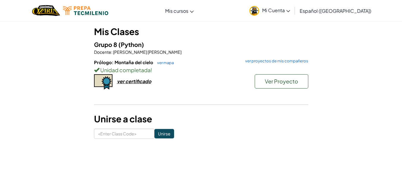
scroll to position [51, 0]
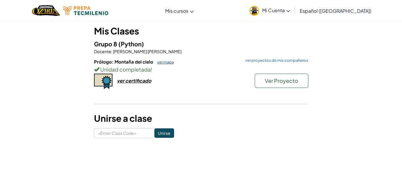
click at [154, 62] on link "ver mapa" at bounding box center [164, 62] width 20 height 5
